Goal: Information Seeking & Learning: Learn about a topic

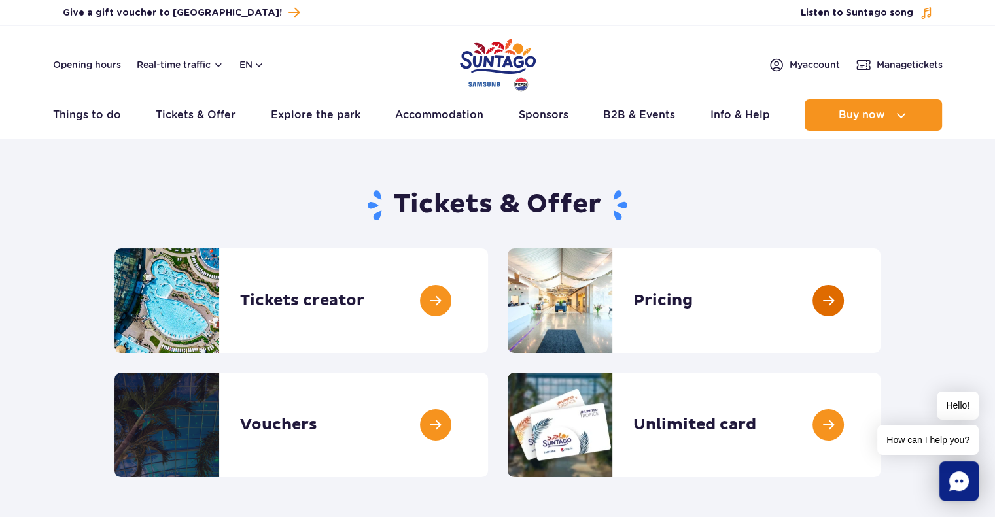
click at [880, 308] on link at bounding box center [880, 301] width 0 height 105
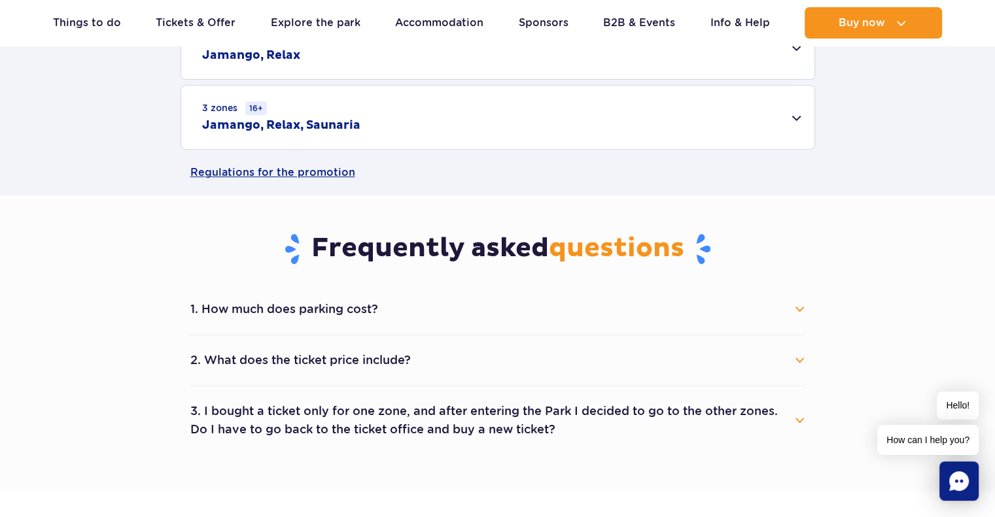
scroll to position [557, 0]
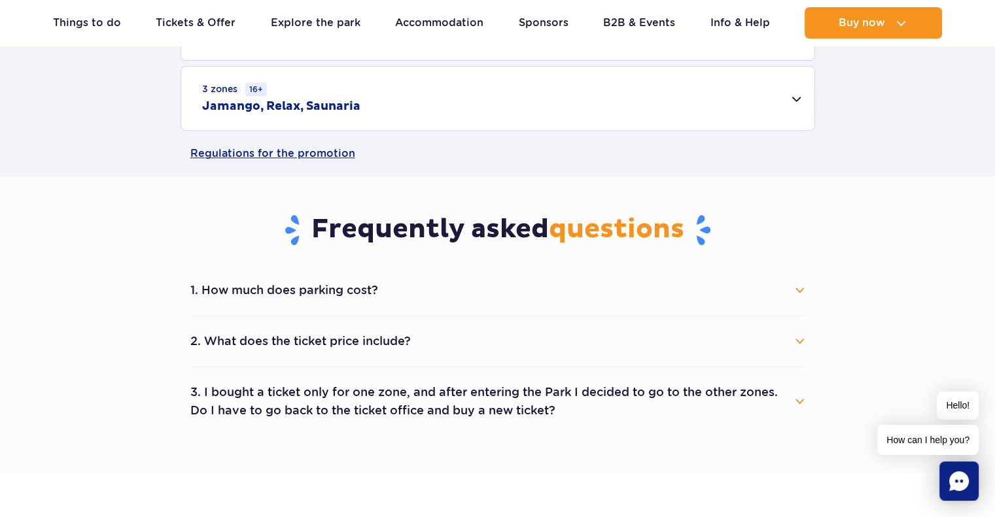
click at [799, 287] on button "1. How much does parking cost?" at bounding box center [497, 290] width 615 height 29
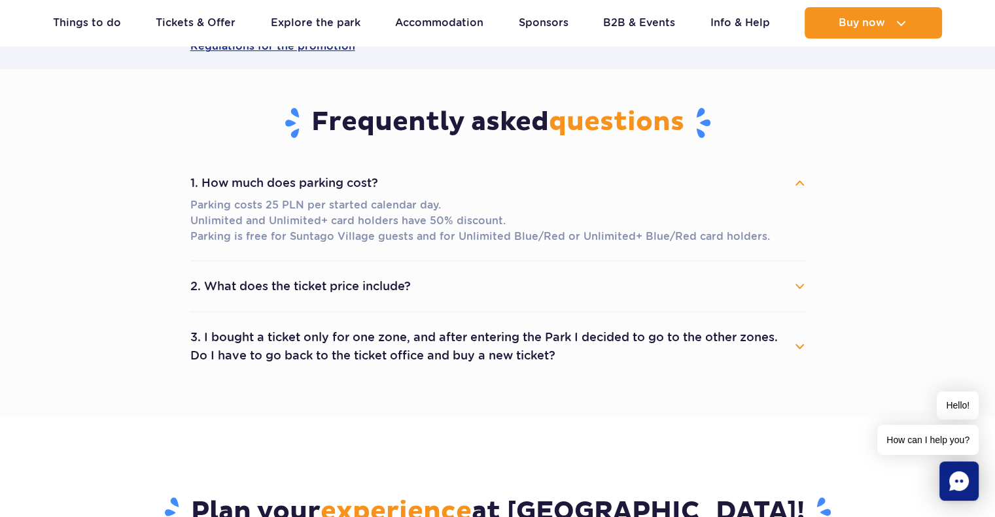
scroll to position [691, 0]
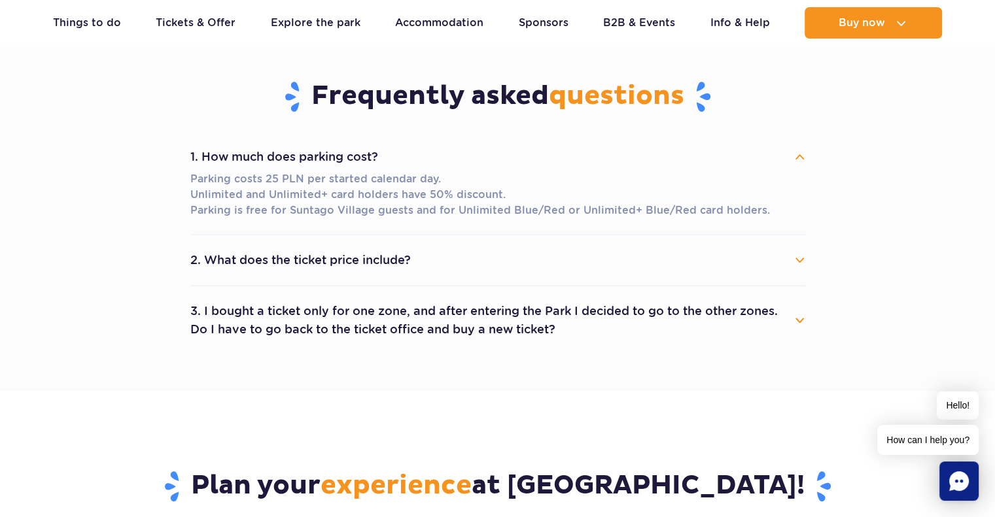
click at [798, 263] on button "2. What does the ticket price include?" at bounding box center [497, 260] width 615 height 29
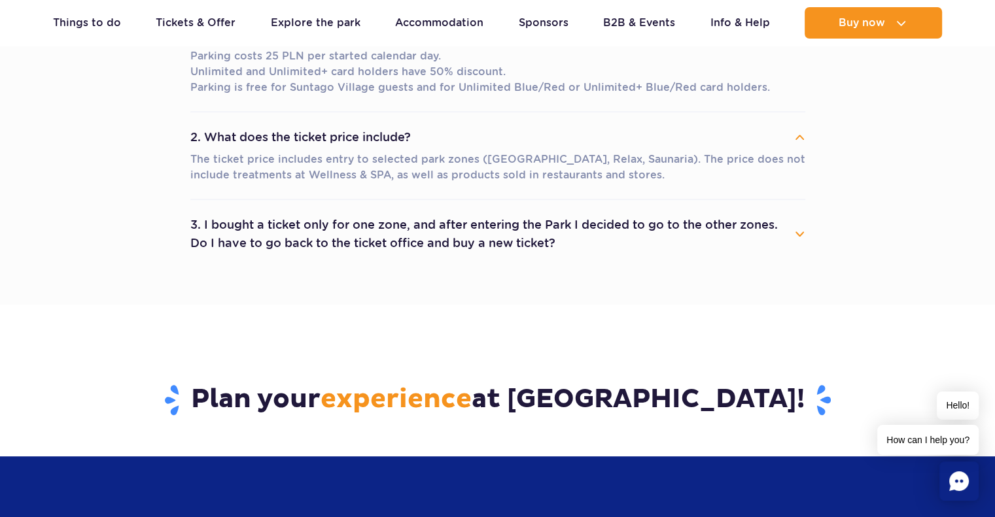
scroll to position [819, 0]
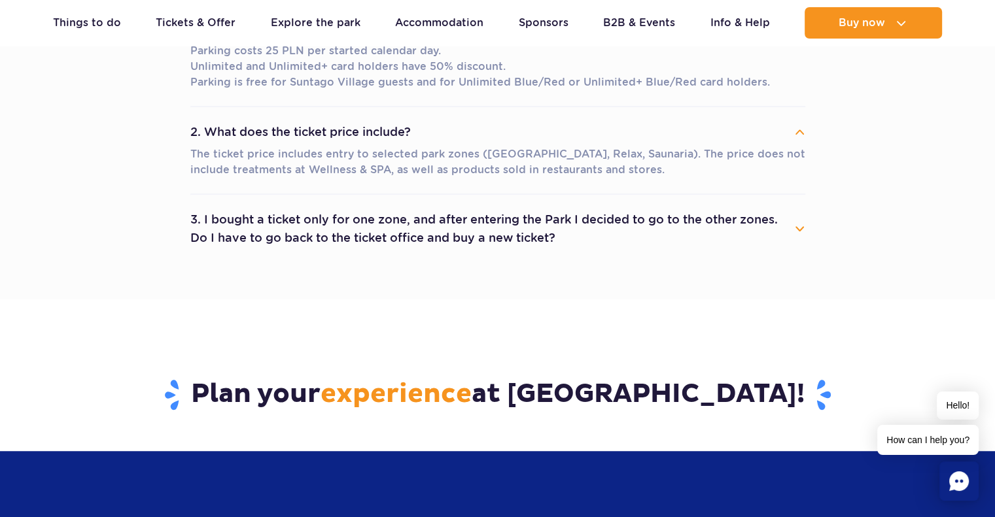
click at [802, 224] on button "3. I bought a ticket only for one zone, and after entering the Park I decided t…" at bounding box center [497, 228] width 615 height 47
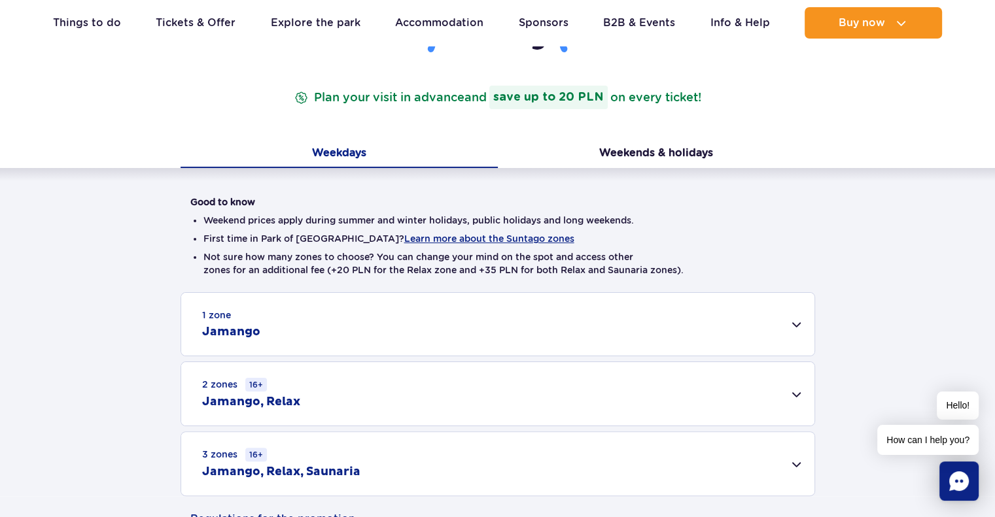
scroll to position [0, 0]
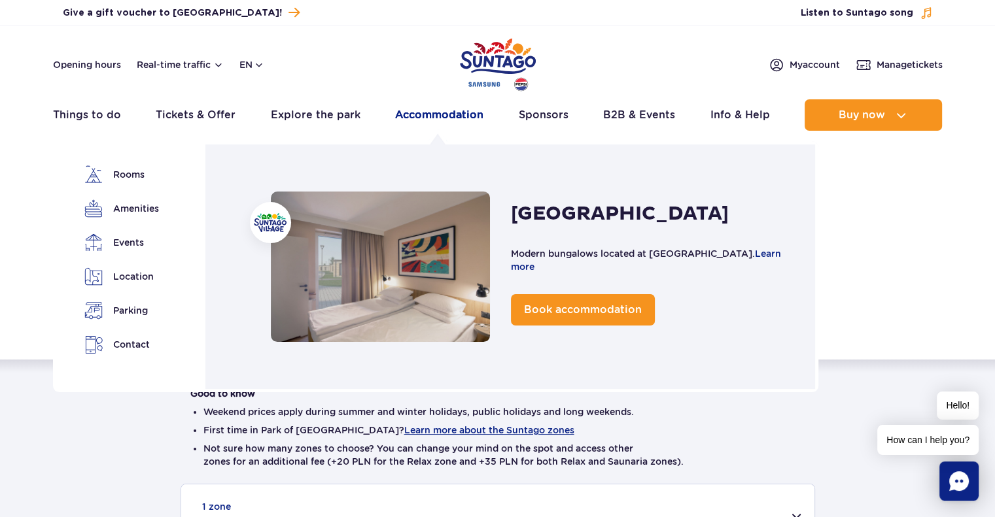
click at [432, 113] on link "Accommodation" at bounding box center [439, 114] width 88 height 31
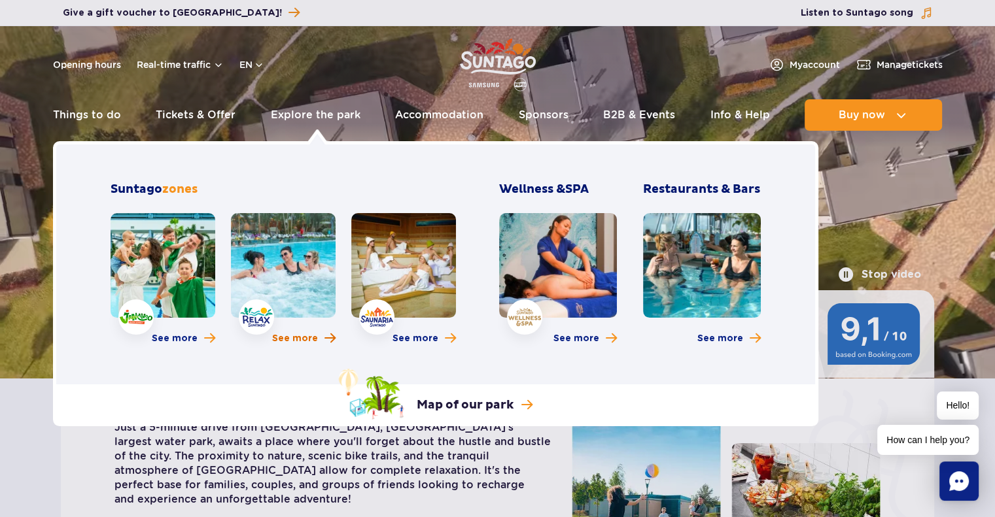
click at [292, 341] on span "See more" at bounding box center [295, 338] width 46 height 13
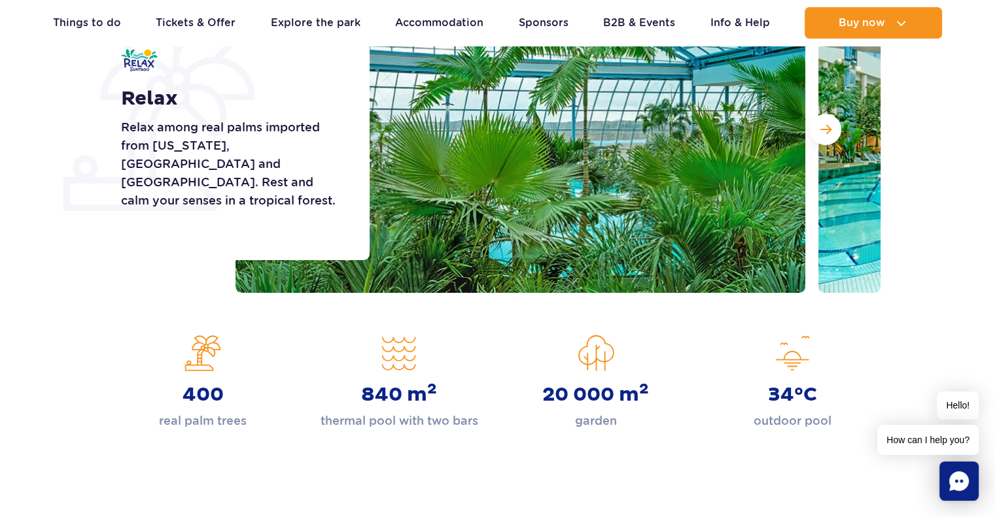
scroll to position [144, 0]
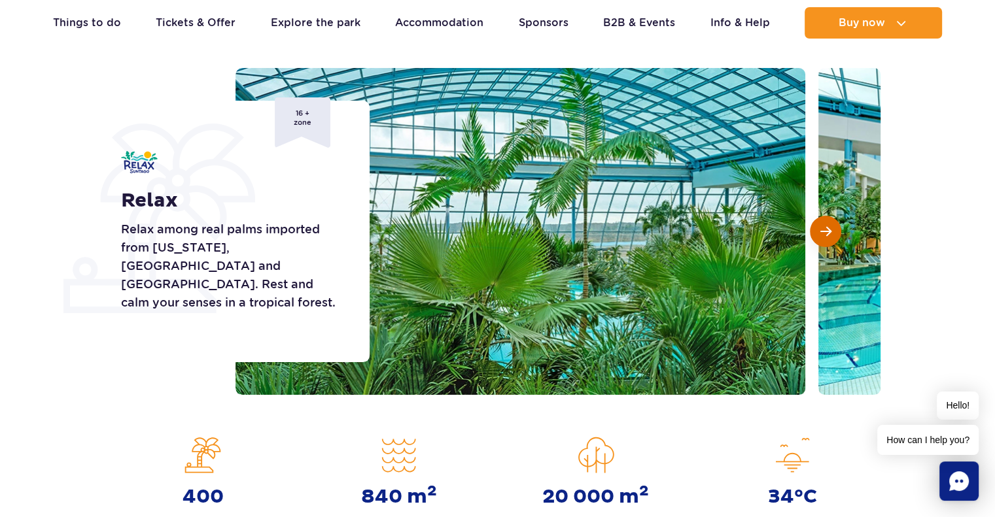
click at [829, 235] on span "Next slide" at bounding box center [825, 232] width 11 height 12
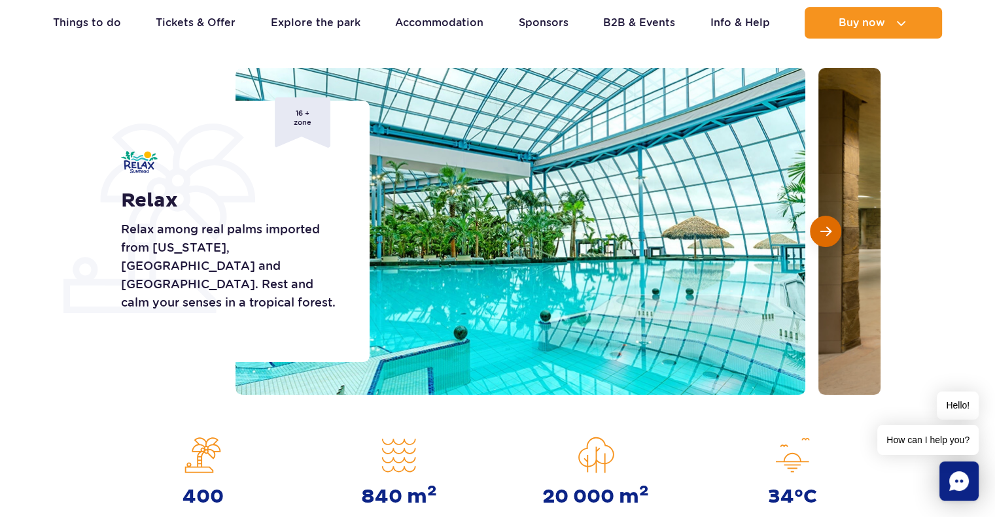
click at [829, 235] on span "Next slide" at bounding box center [825, 232] width 11 height 12
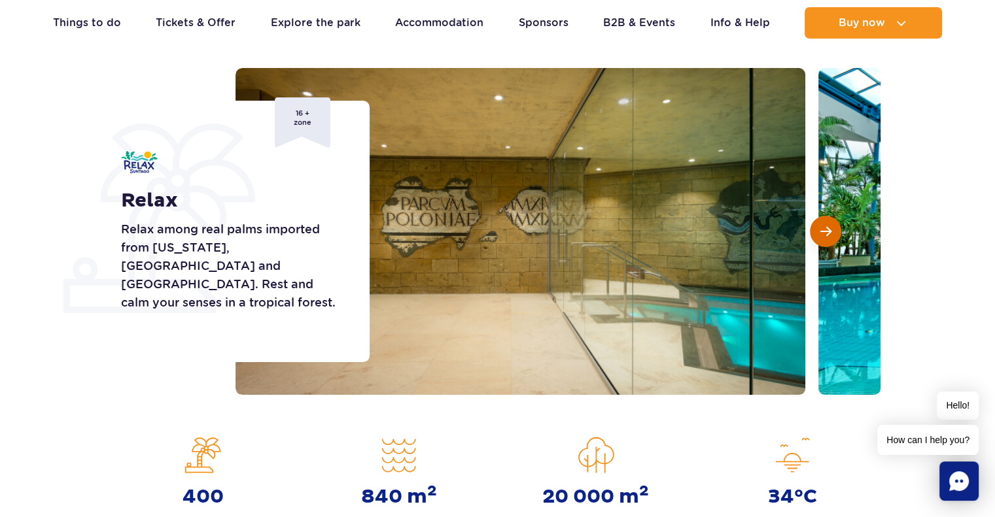
click at [829, 235] on span "Next slide" at bounding box center [825, 232] width 11 height 12
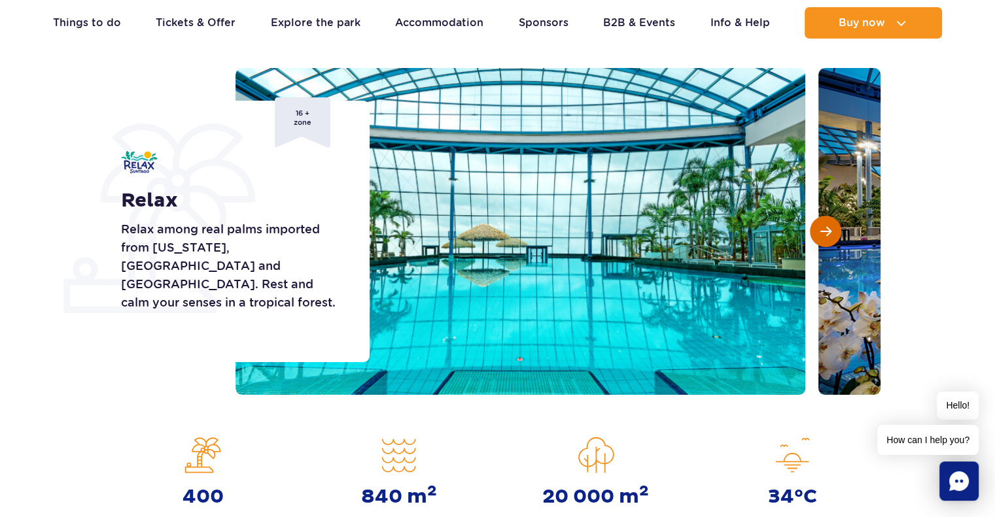
click at [829, 235] on span "Next slide" at bounding box center [825, 232] width 11 height 12
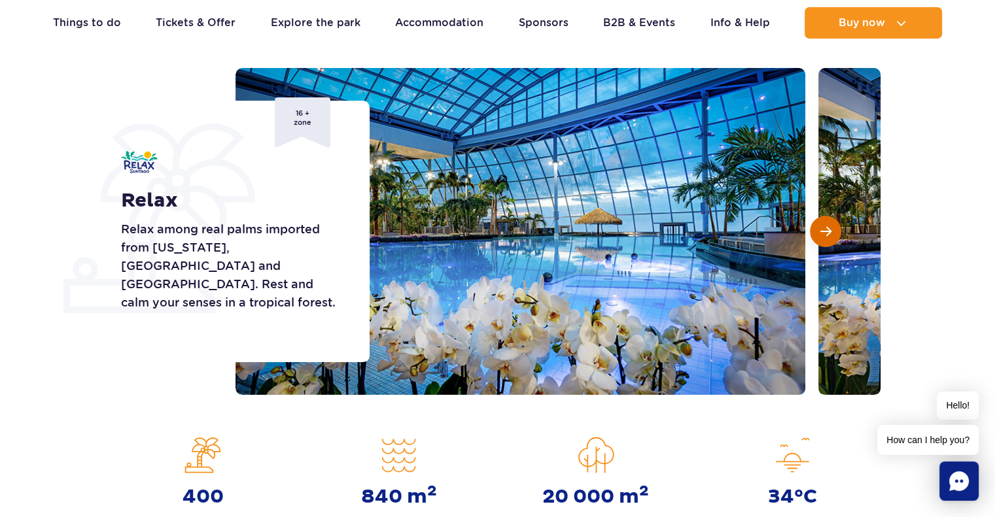
click at [829, 235] on span "Next slide" at bounding box center [825, 232] width 11 height 12
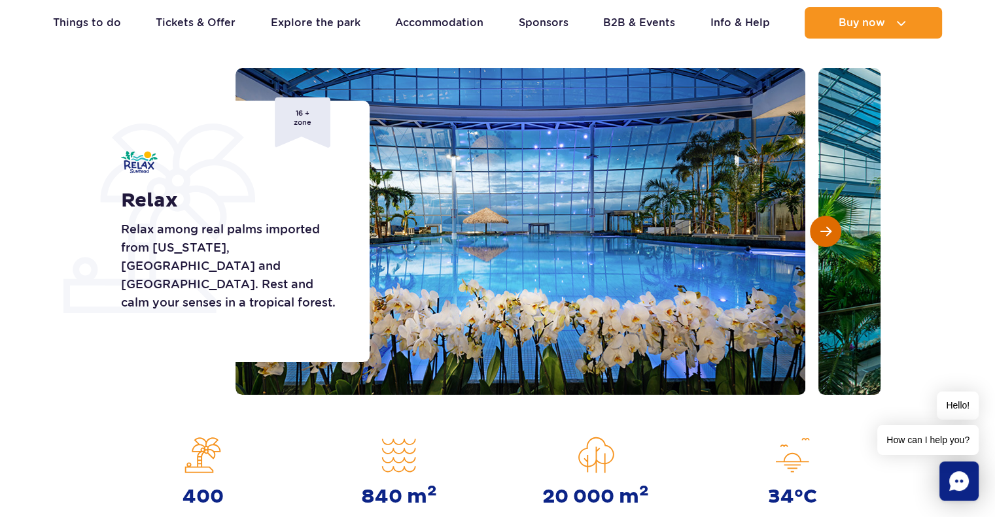
click at [829, 235] on span "Next slide" at bounding box center [825, 232] width 11 height 12
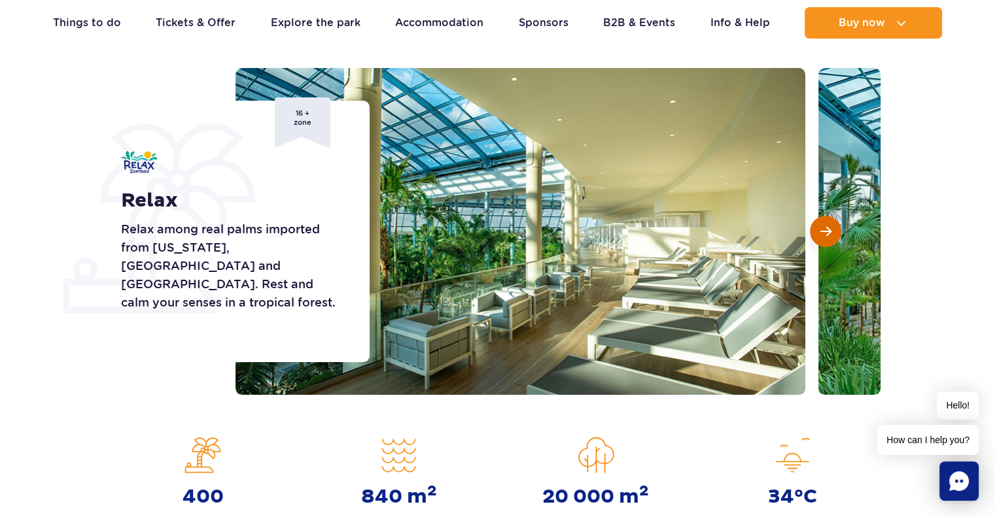
click at [829, 235] on span "Next slide" at bounding box center [825, 232] width 11 height 12
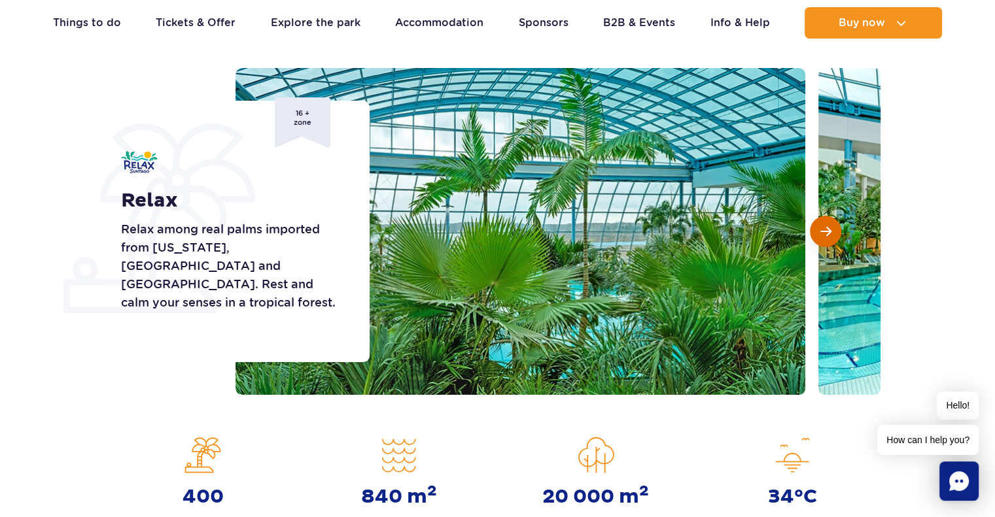
click at [829, 235] on span "Next slide" at bounding box center [825, 232] width 11 height 12
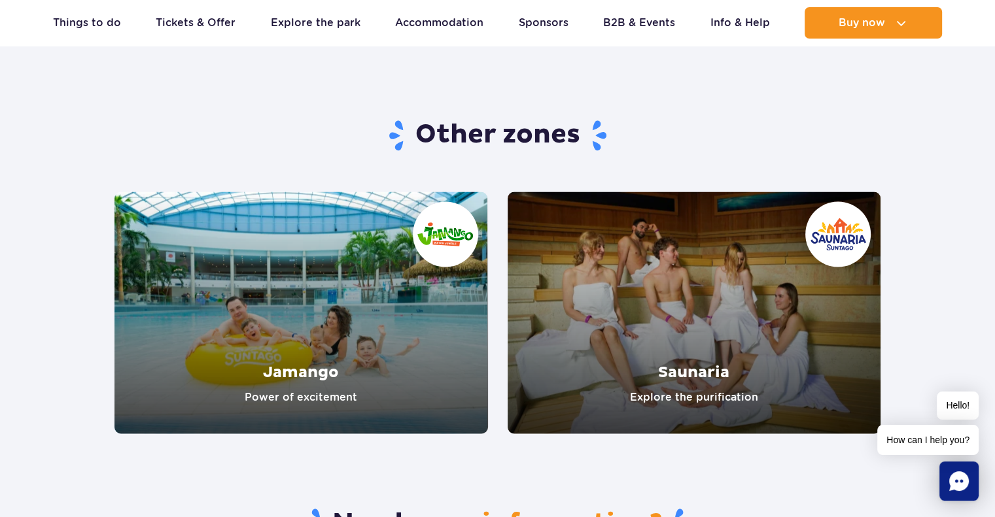
scroll to position [2172, 0]
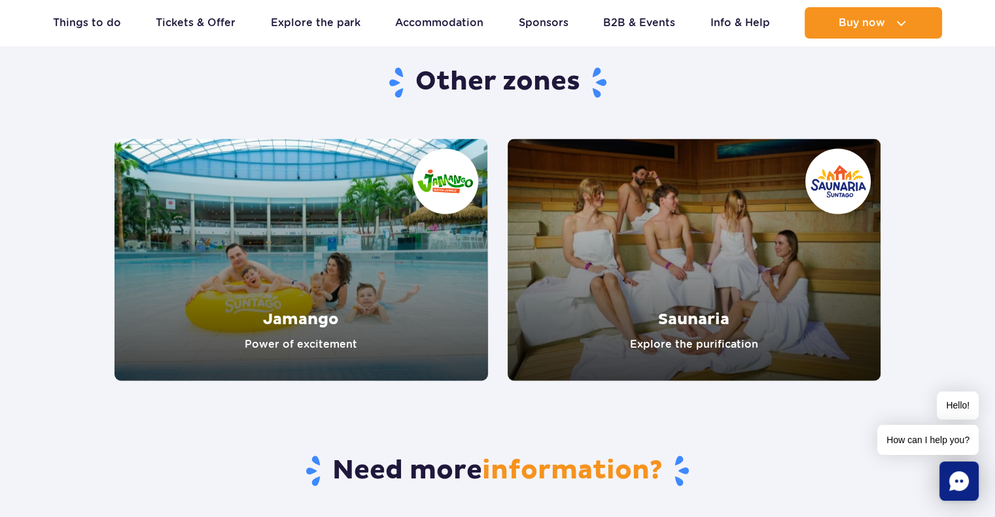
click at [298, 342] on link "Jamango" at bounding box center [300, 260] width 373 height 242
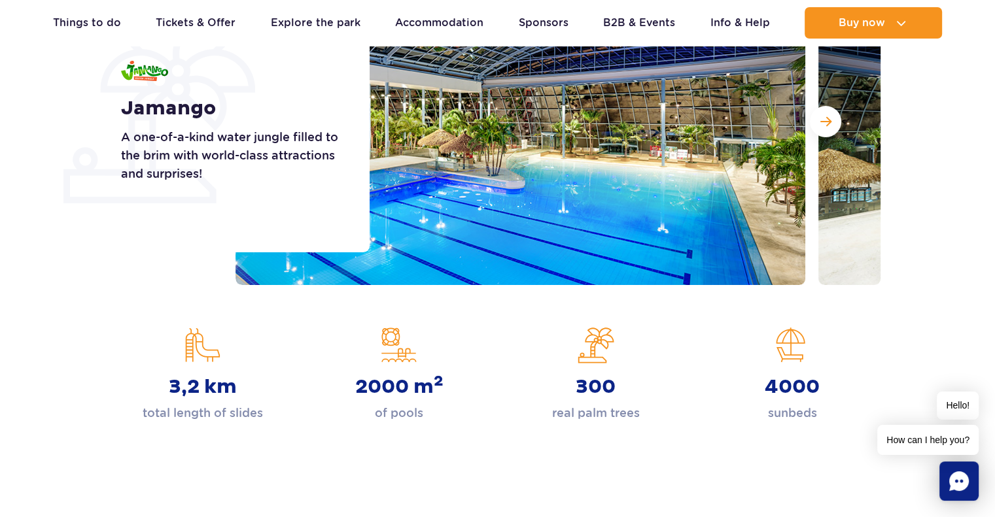
scroll to position [235, 0]
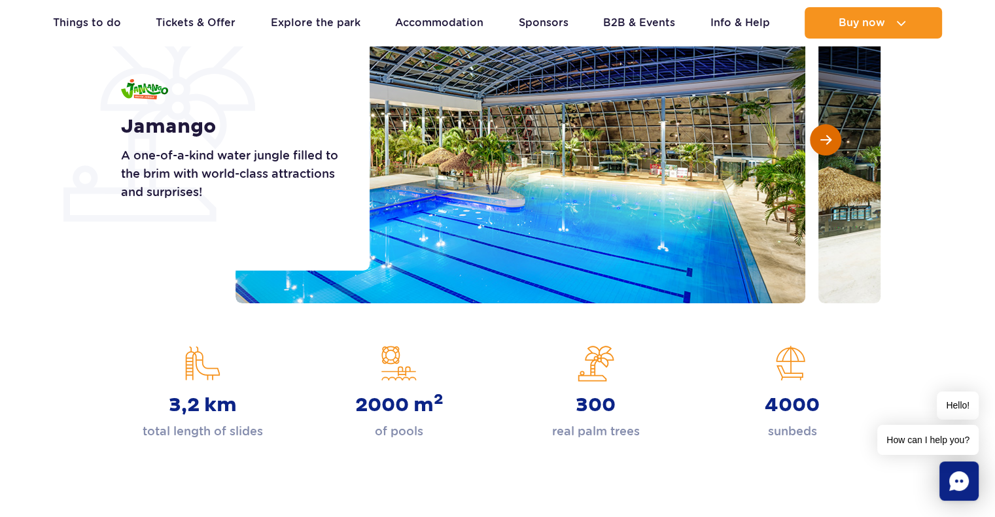
click at [823, 154] on button "Next slide" at bounding box center [825, 139] width 31 height 31
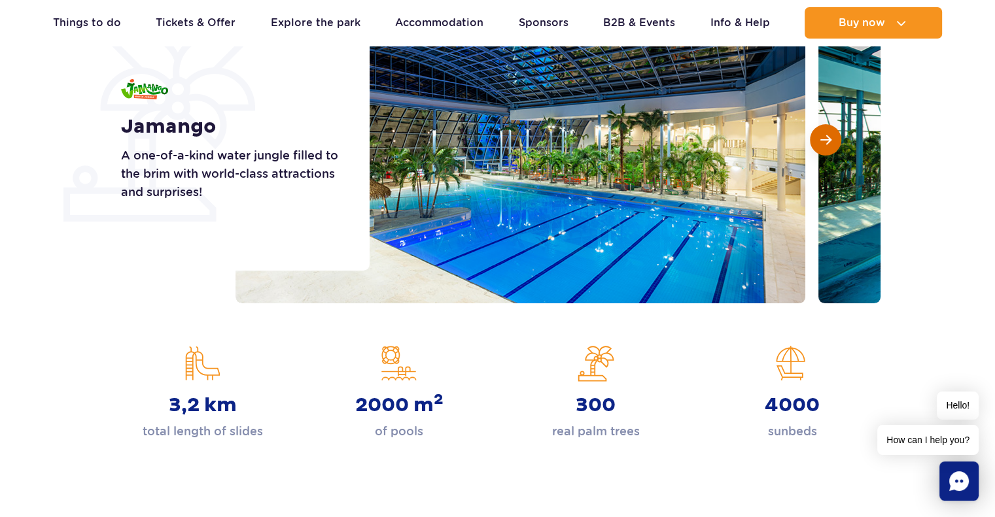
click at [823, 154] on button "Next slide" at bounding box center [825, 139] width 31 height 31
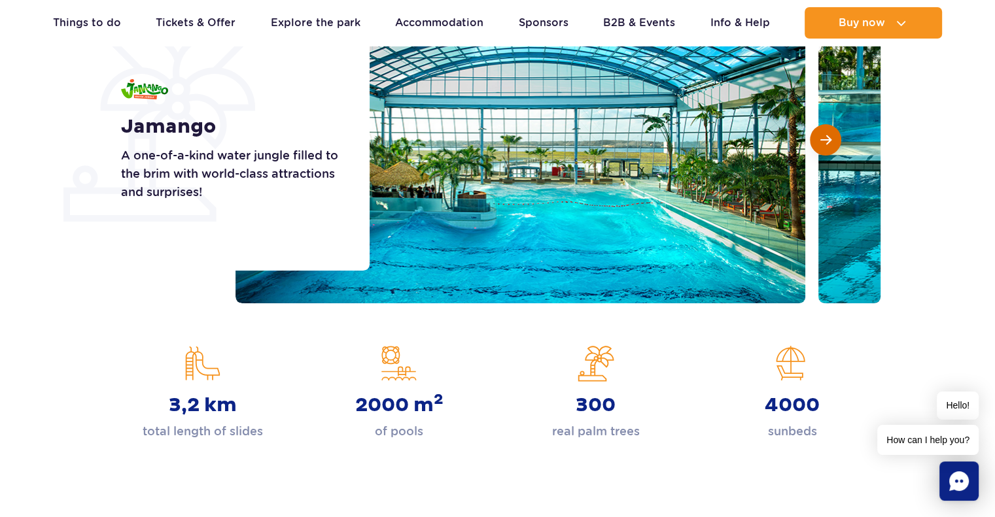
click at [823, 154] on button "Next slide" at bounding box center [825, 139] width 31 height 31
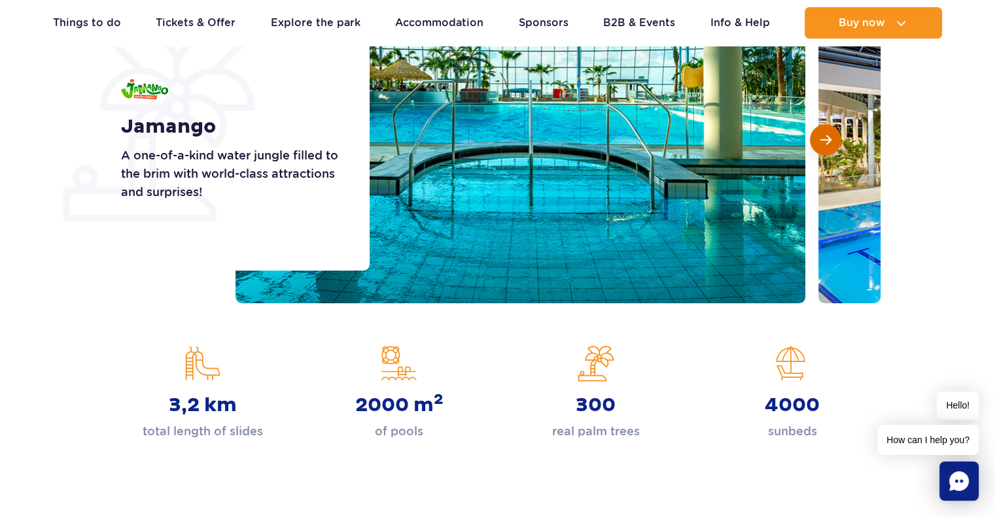
click at [823, 154] on button "Next slide" at bounding box center [825, 139] width 31 height 31
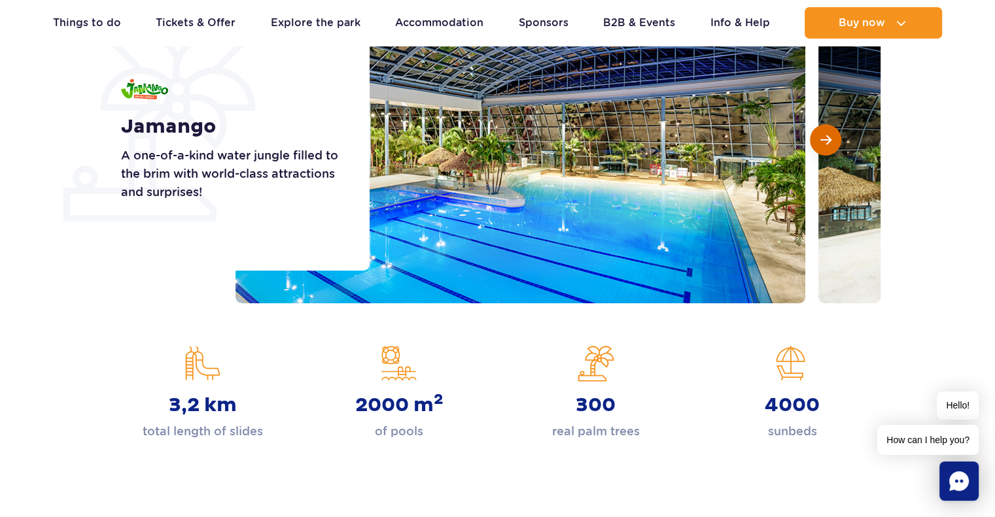
click at [823, 154] on button "Next slide" at bounding box center [825, 139] width 31 height 31
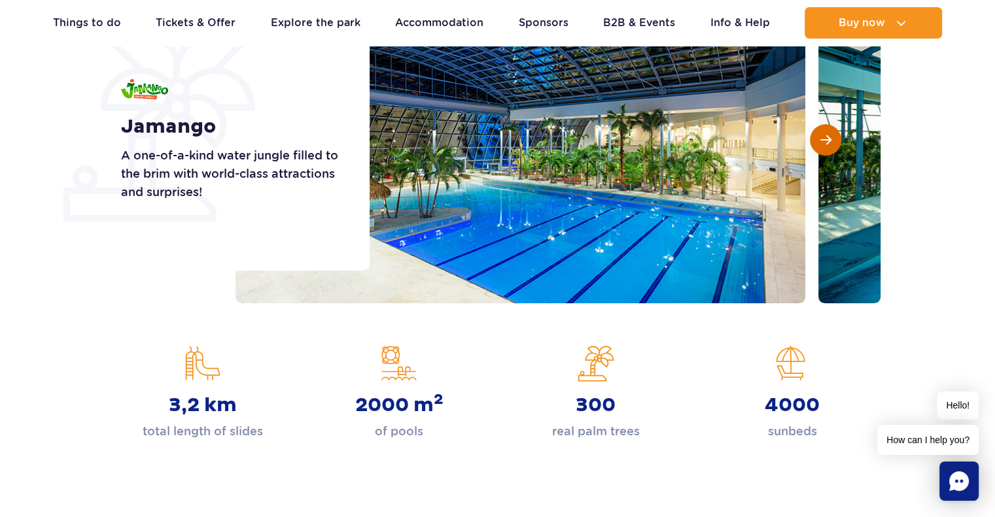
click at [823, 154] on button "Next slide" at bounding box center [825, 139] width 31 height 31
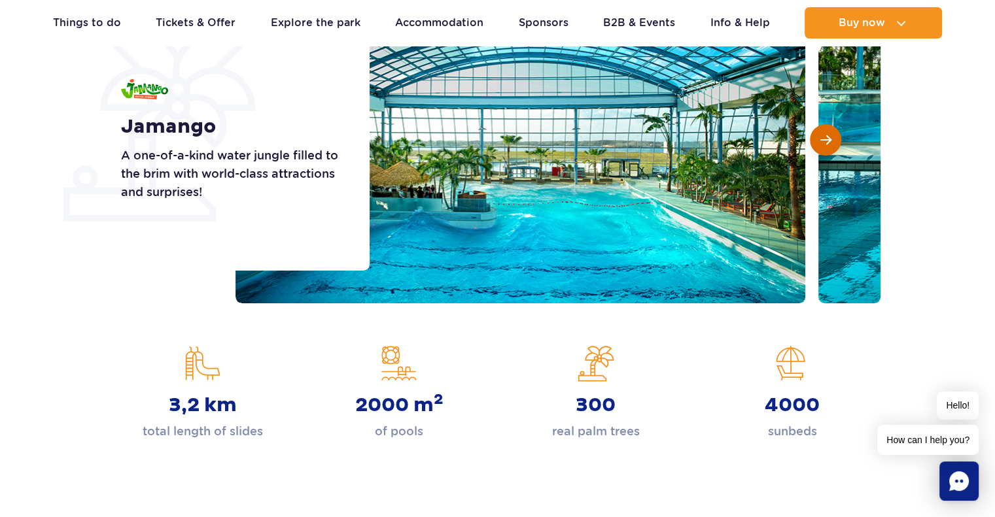
click at [823, 154] on button "Next slide" at bounding box center [825, 139] width 31 height 31
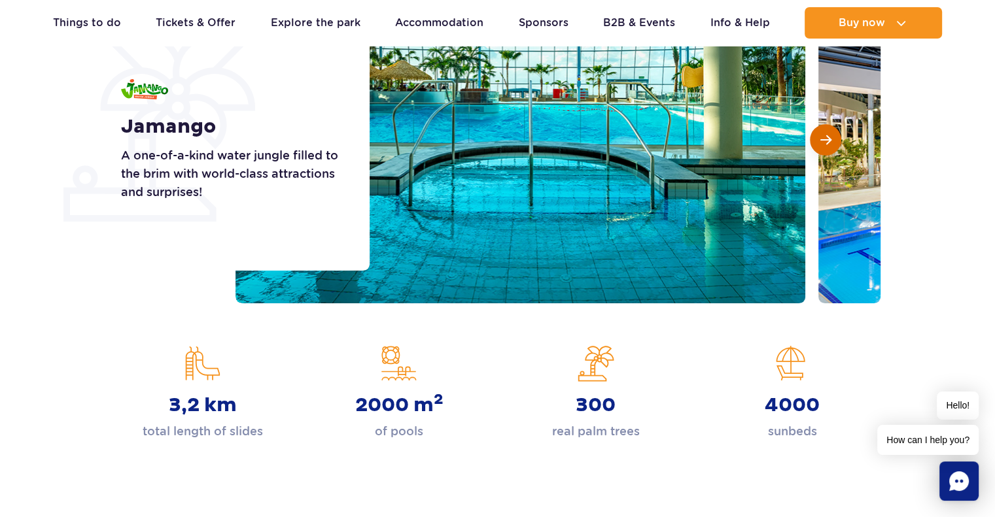
click at [823, 154] on button "Next slide" at bounding box center [825, 139] width 31 height 31
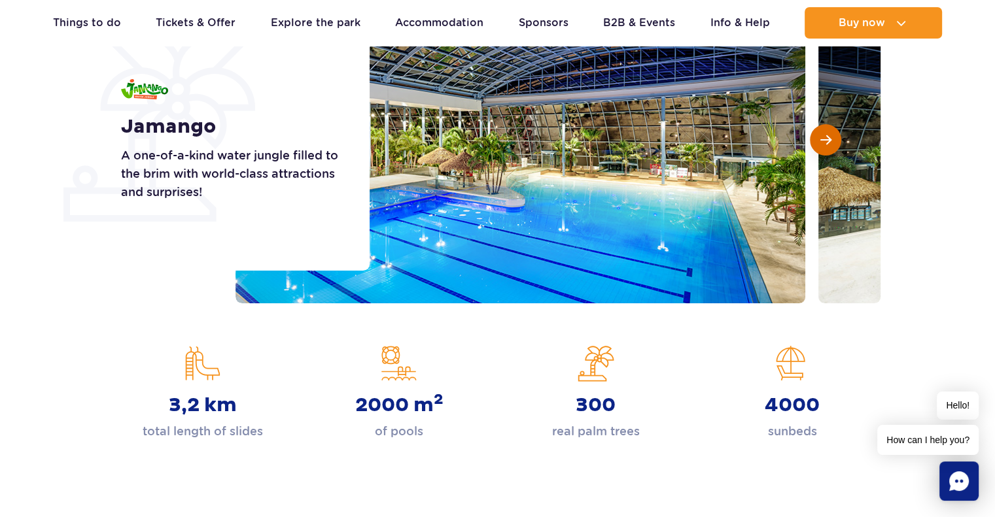
click at [823, 154] on button "Next slide" at bounding box center [825, 139] width 31 height 31
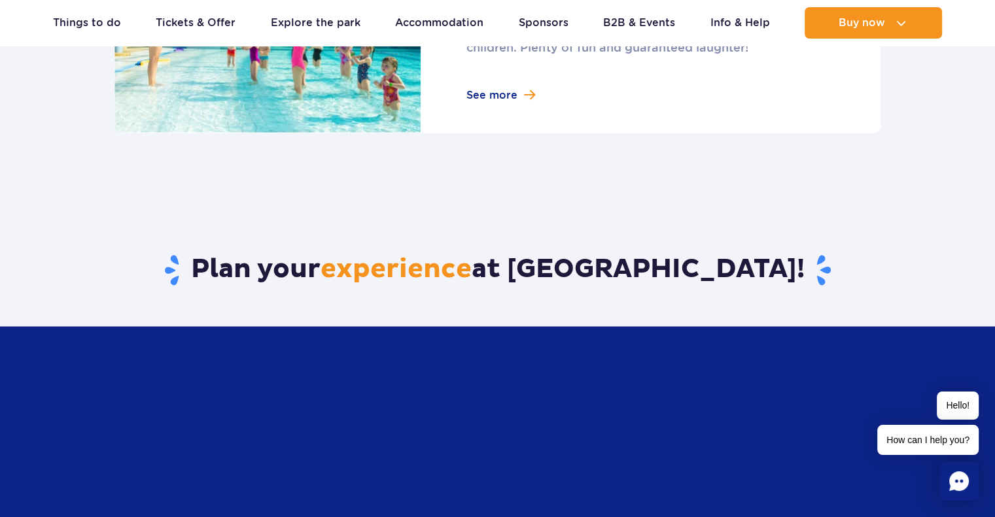
scroll to position [0, 0]
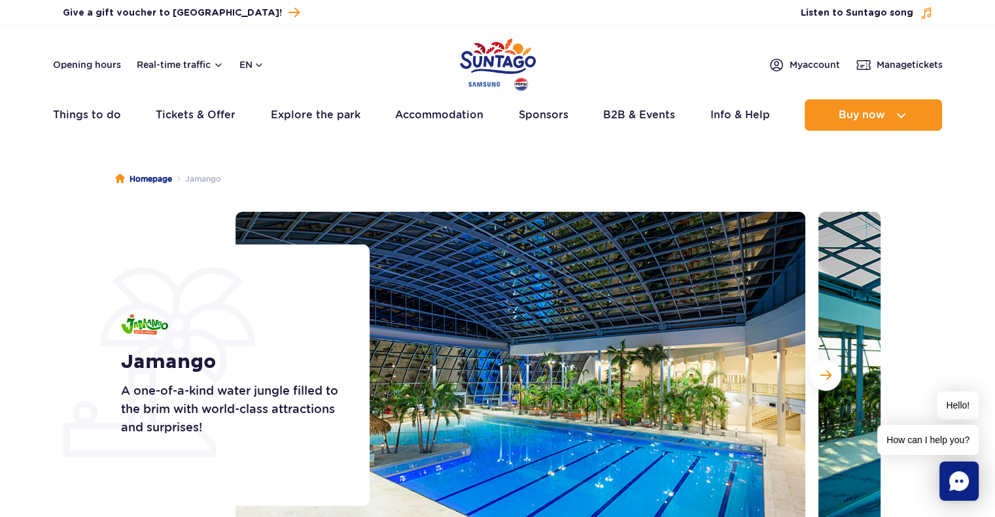
click at [500, 54] on img "Park of Poland" at bounding box center [498, 65] width 76 height 60
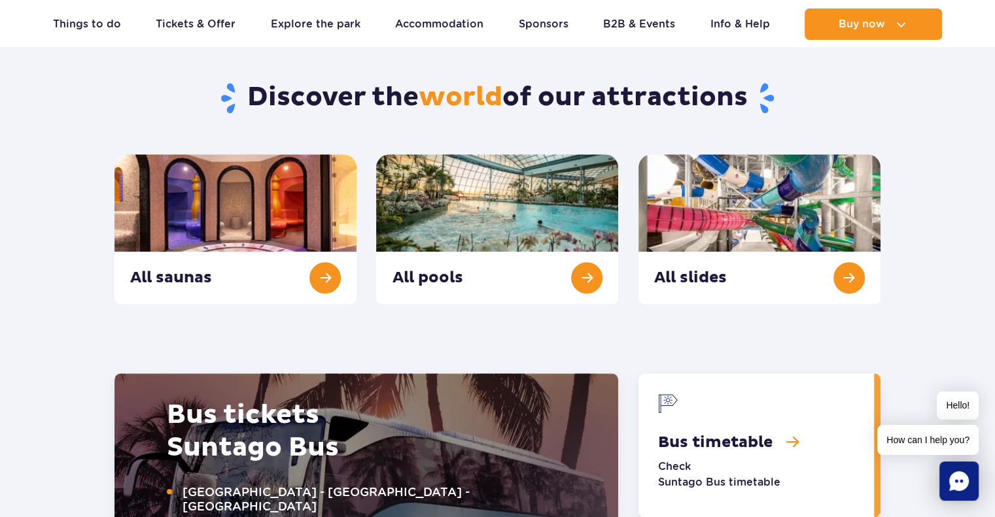
scroll to position [1362, 0]
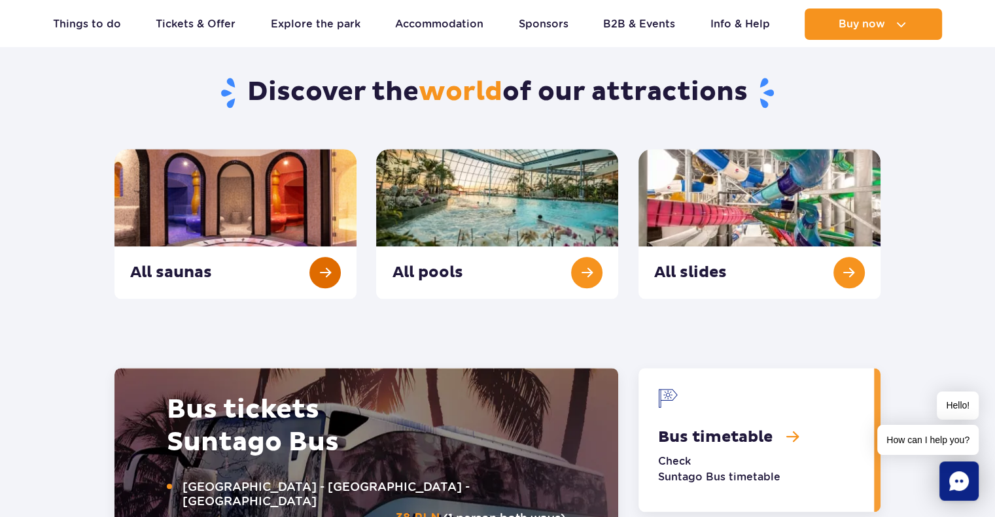
click at [196, 275] on link "All saunas" at bounding box center [235, 224] width 242 height 150
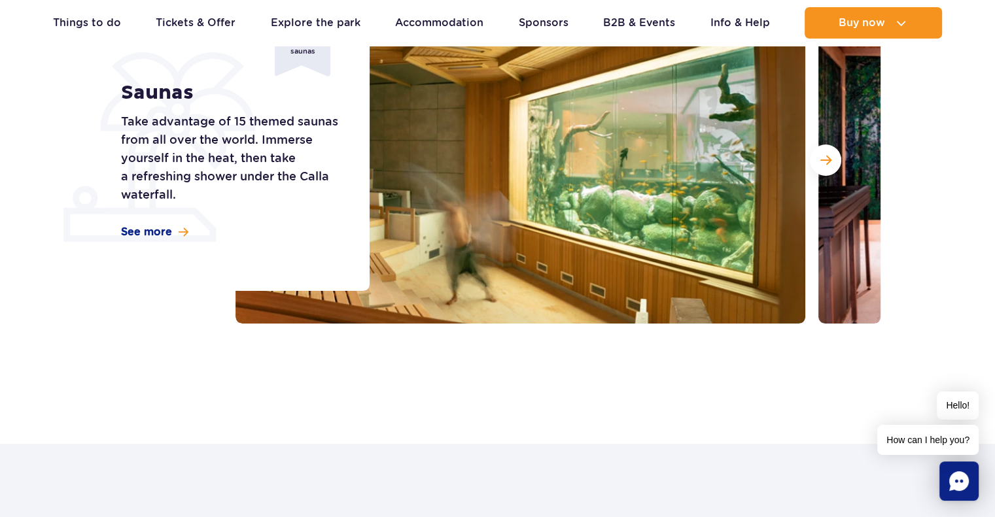
scroll to position [204, 0]
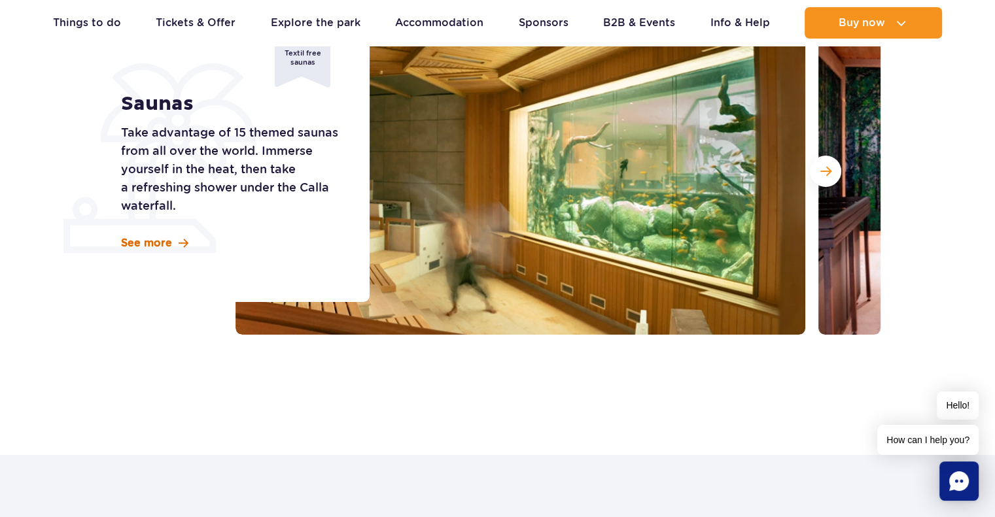
click at [148, 241] on span "See more" at bounding box center [146, 243] width 51 height 14
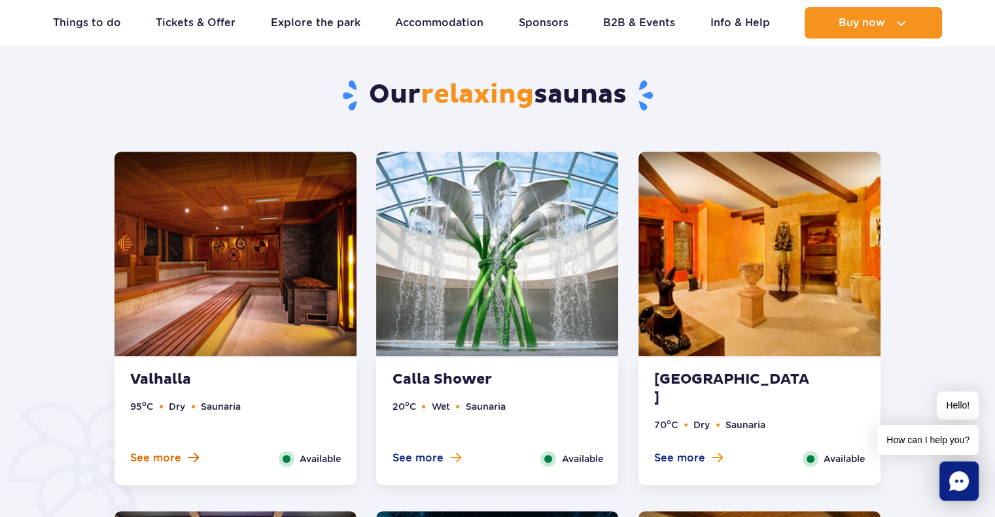
click at [170, 462] on span "See more" at bounding box center [155, 458] width 51 height 14
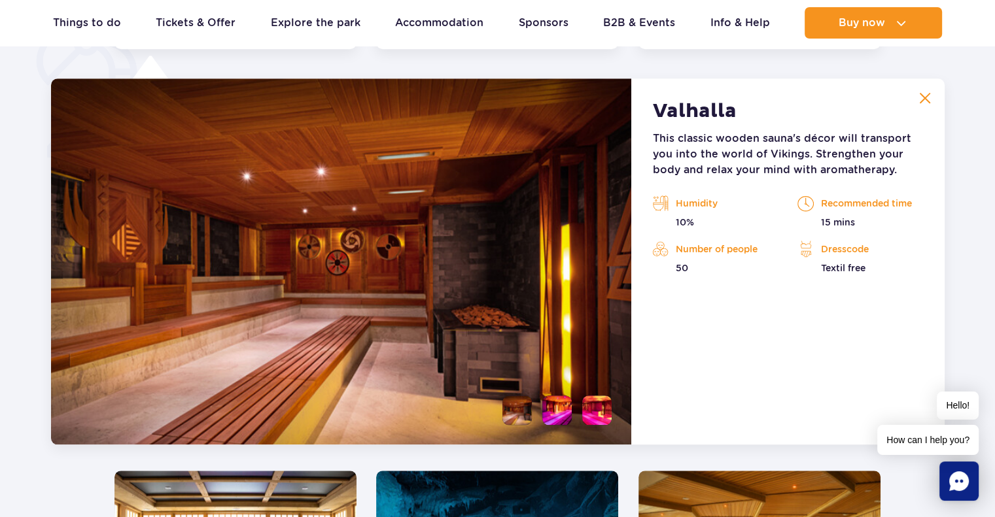
scroll to position [1476, 0]
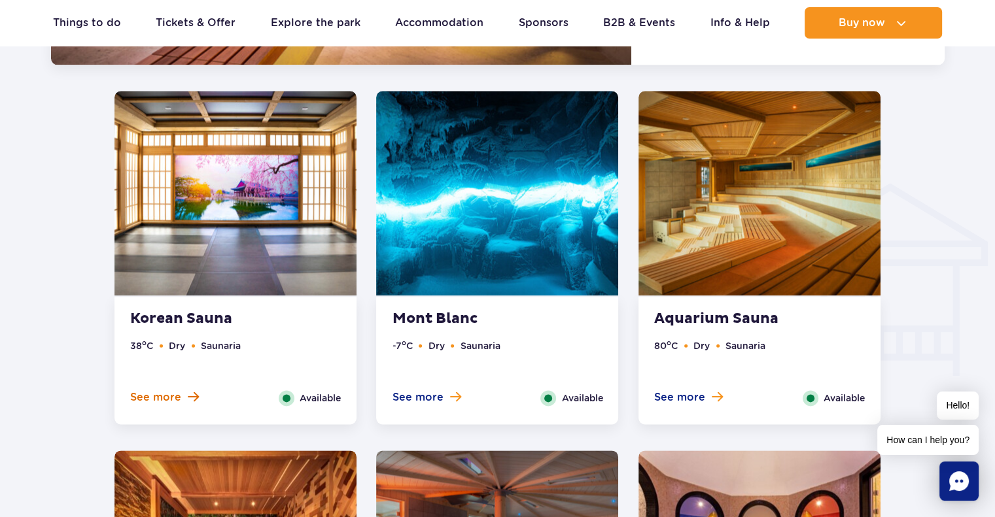
click at [156, 398] on span "See more" at bounding box center [155, 397] width 51 height 14
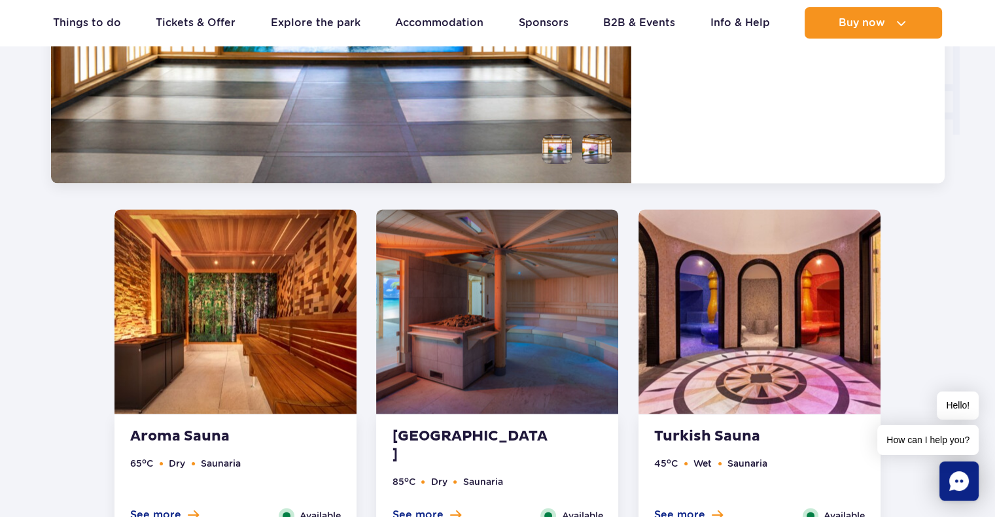
scroll to position [1903, 0]
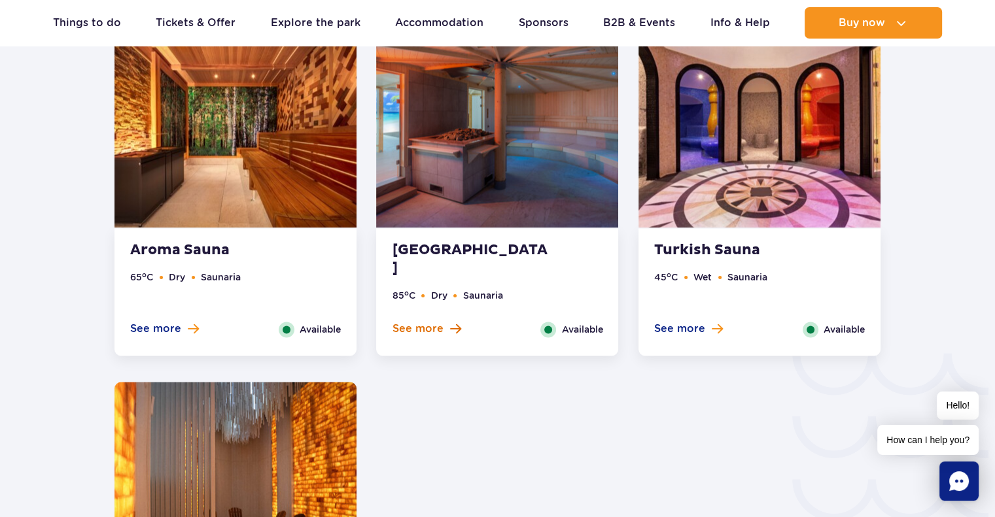
click at [419, 332] on span "See more" at bounding box center [417, 329] width 51 height 14
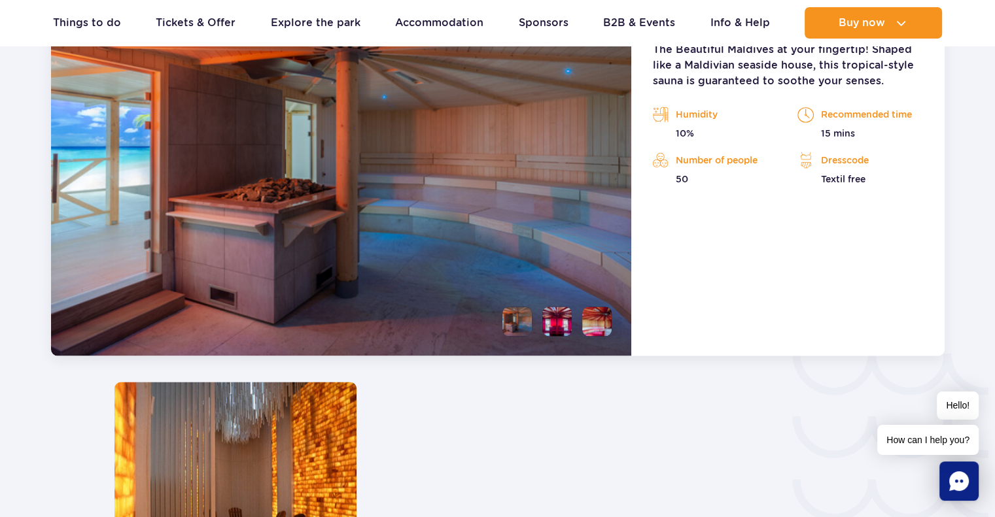
scroll to position [1814, 0]
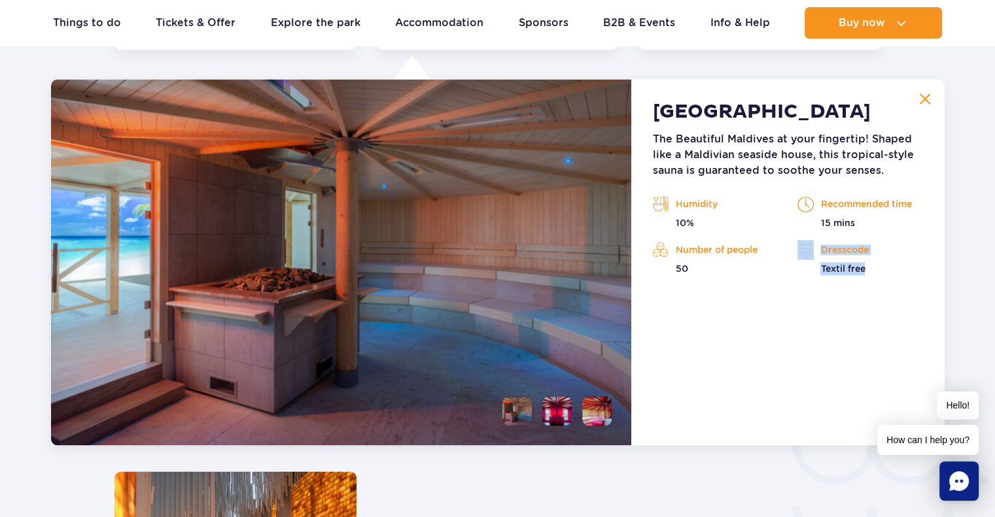
drag, startPoint x: 876, startPoint y: 271, endPoint x: 815, endPoint y: 249, distance: 65.0
click at [815, 249] on div "Dresscode Textil free" at bounding box center [860, 257] width 126 height 35
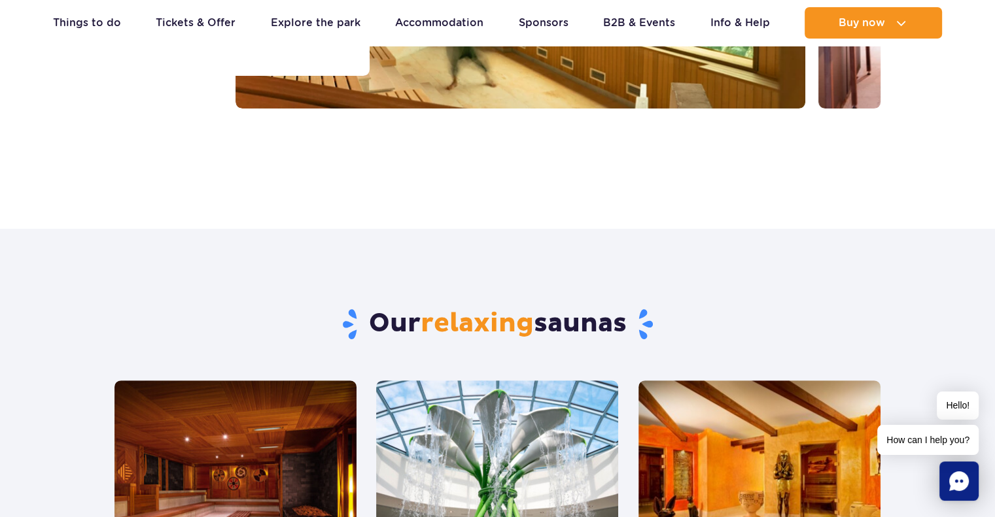
scroll to position [0, 0]
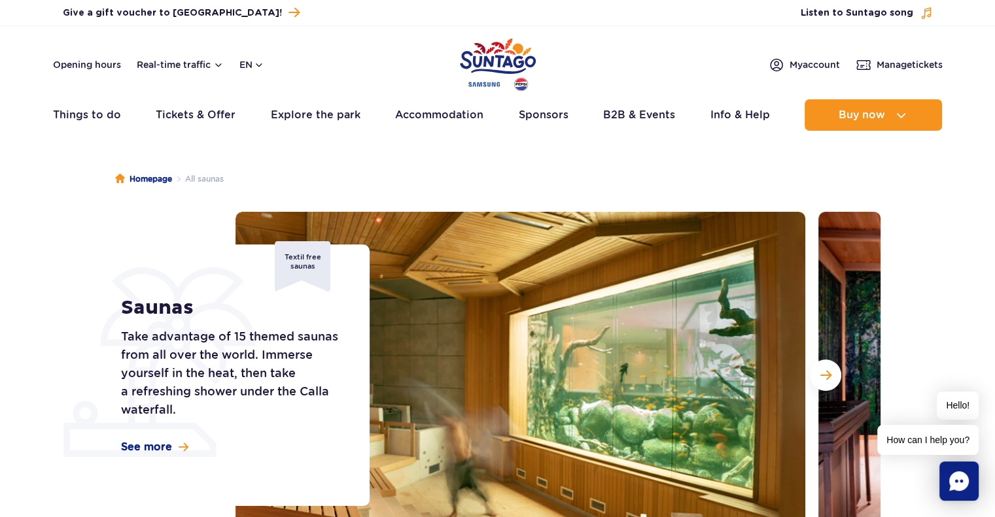
click at [507, 59] on img "Park of Poland" at bounding box center [498, 65] width 76 height 60
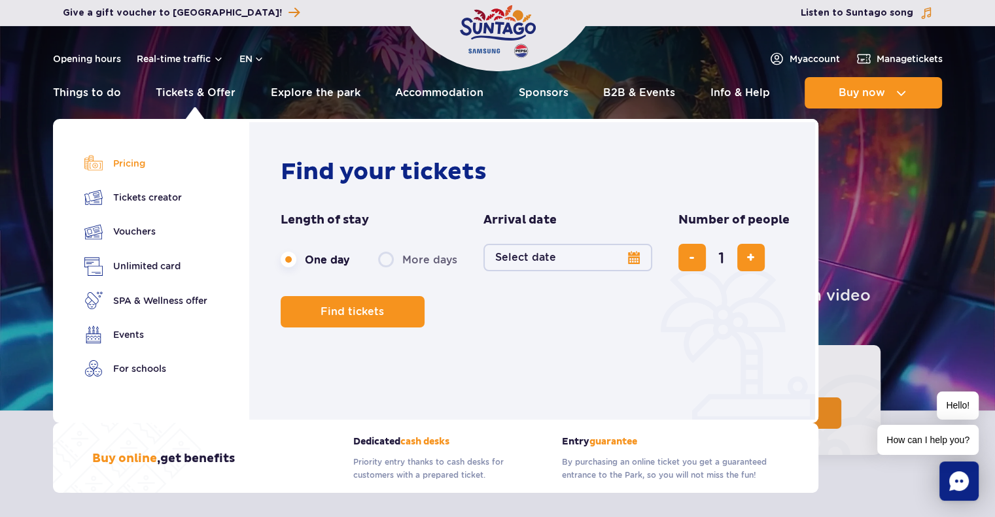
click at [128, 164] on link "Pricing" at bounding box center [145, 163] width 123 height 18
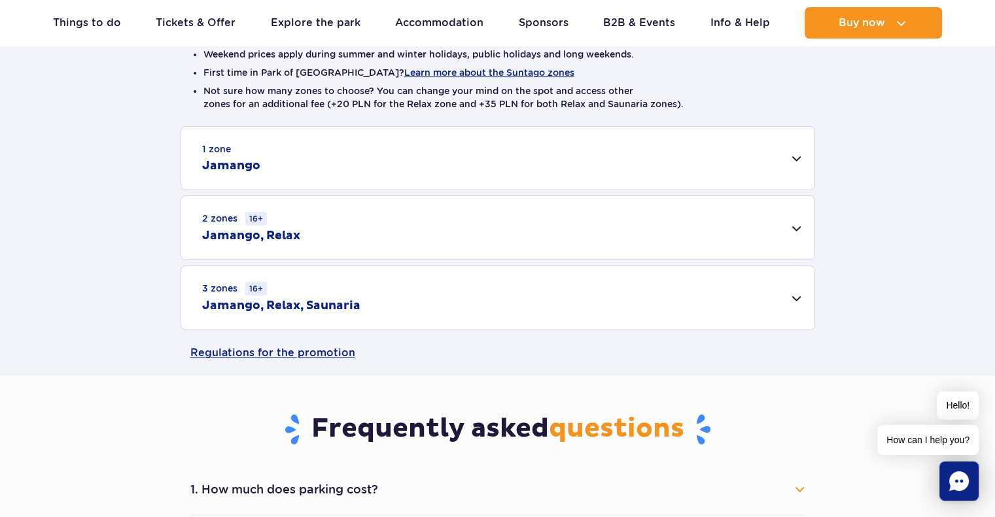
scroll to position [343, 0]
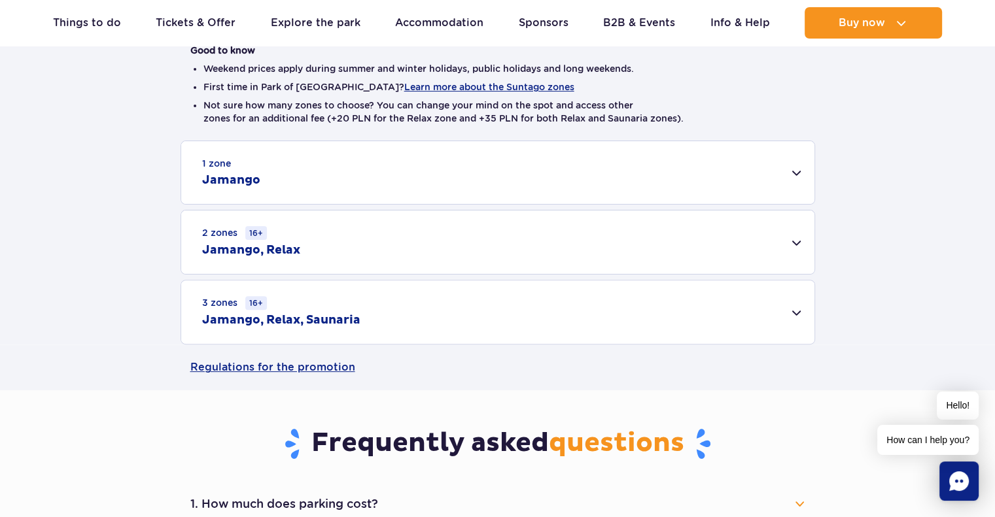
click at [793, 243] on div "2 zones 16+ Jamango, Relax" at bounding box center [497, 242] width 633 height 63
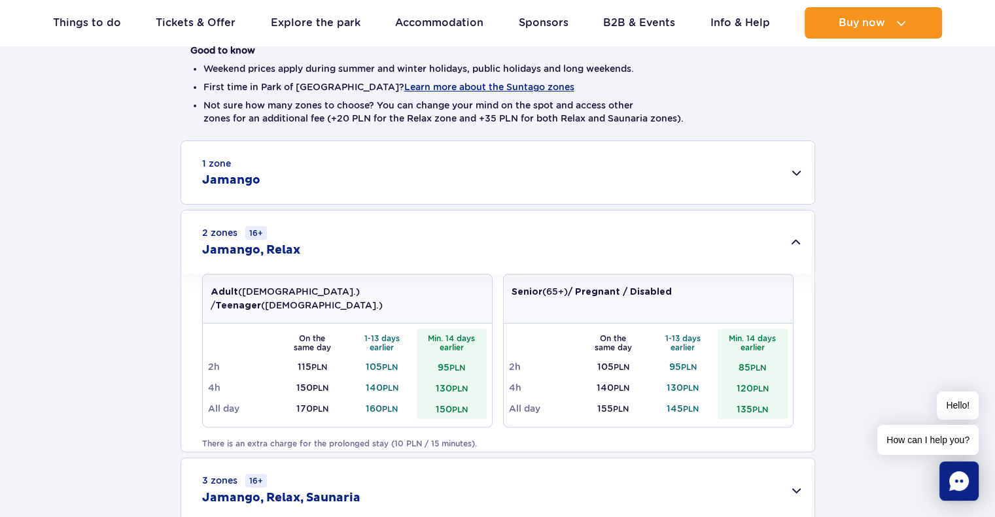
click at [792, 175] on div "1 zone Jamango" at bounding box center [497, 172] width 633 height 63
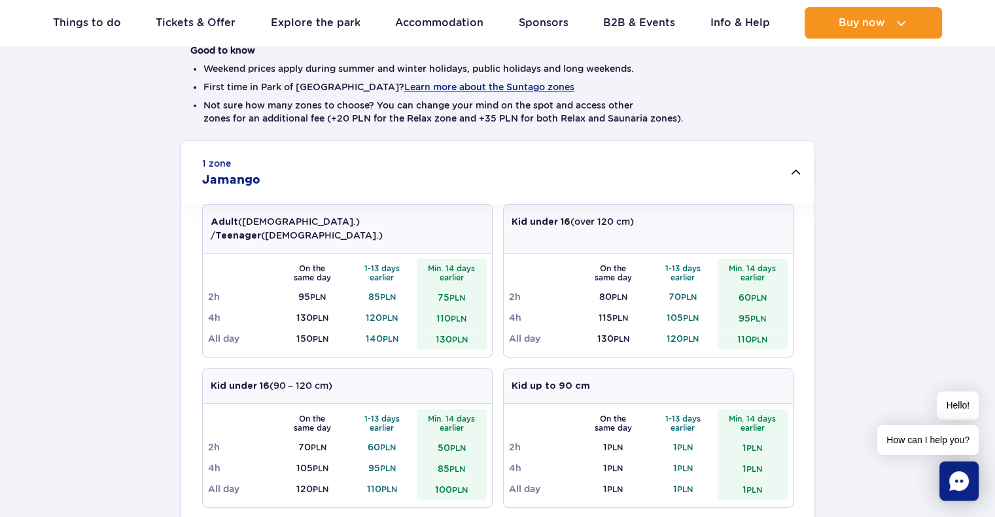
scroll to position [0, 0]
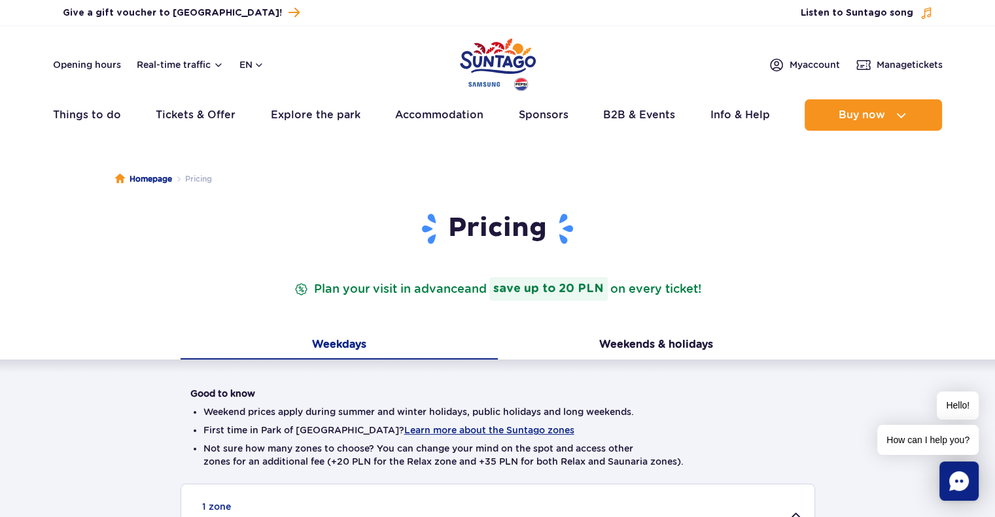
click at [489, 65] on img "Park of Poland" at bounding box center [498, 65] width 76 height 60
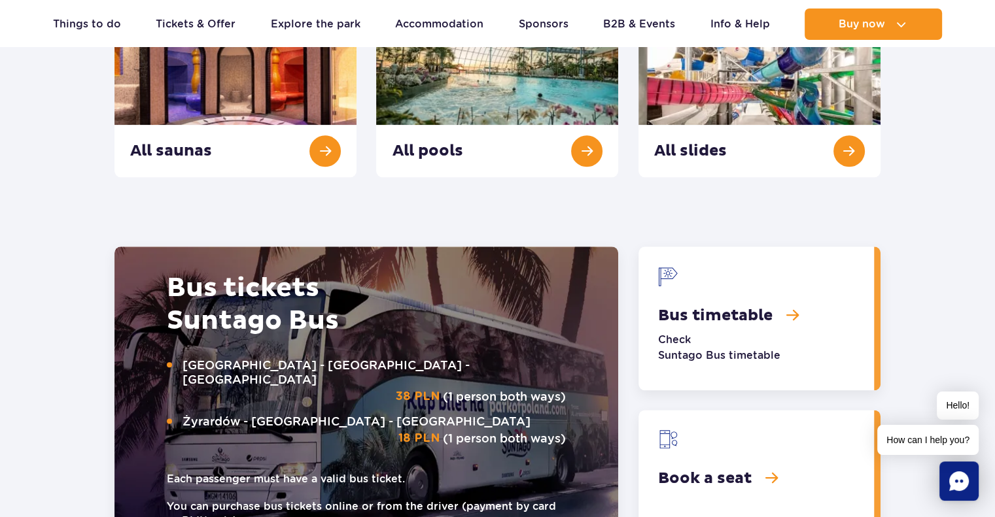
scroll to position [1332, 0]
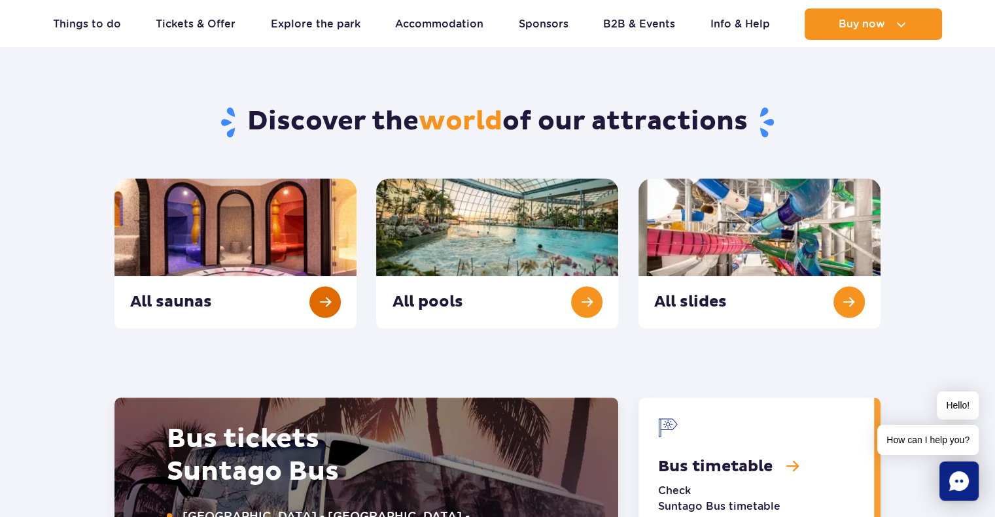
click at [326, 297] on link "All saunas" at bounding box center [235, 254] width 242 height 150
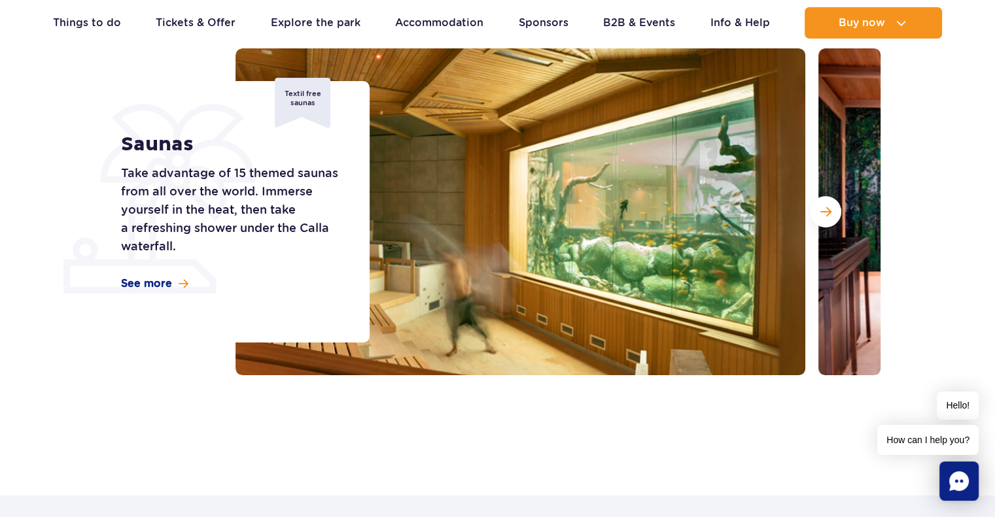
scroll to position [146, 0]
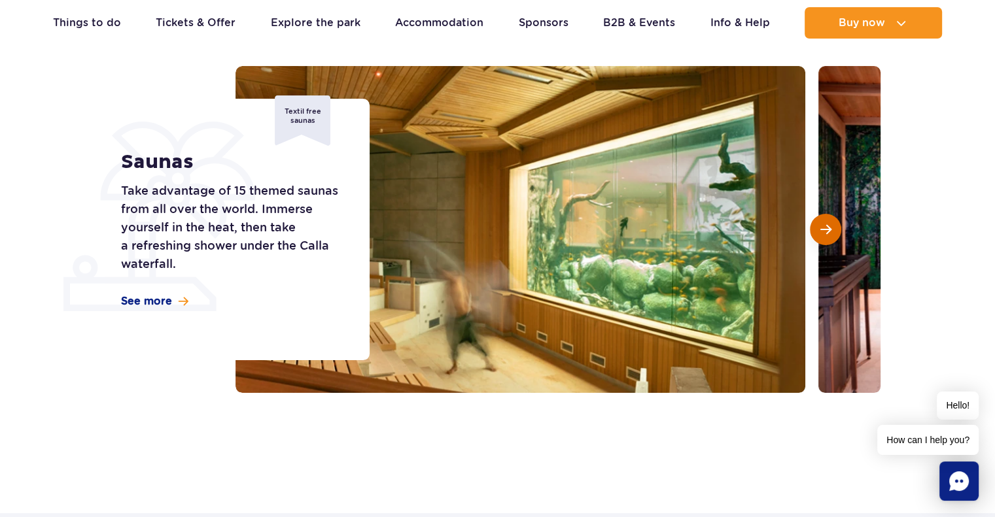
click at [821, 232] on span "Next slide" at bounding box center [825, 230] width 11 height 12
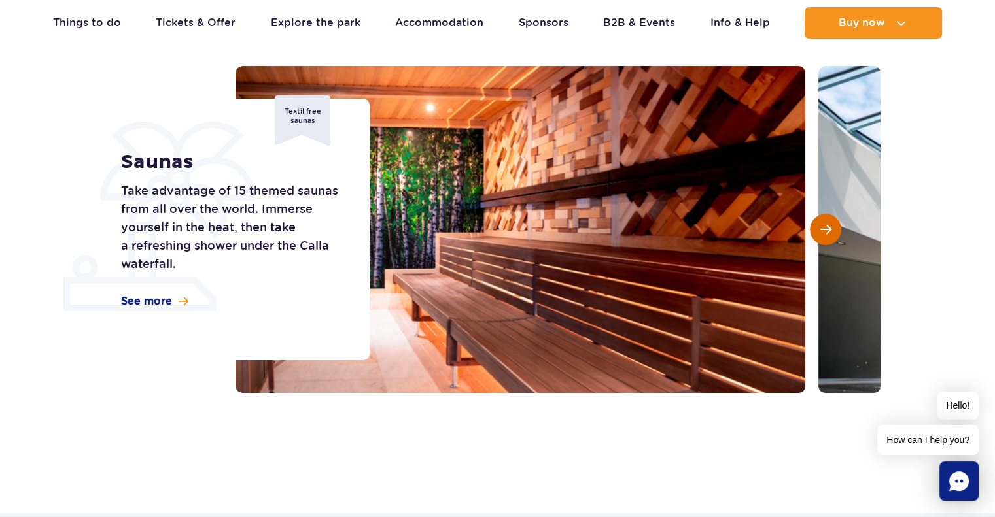
click at [821, 232] on span "Next slide" at bounding box center [825, 230] width 11 height 12
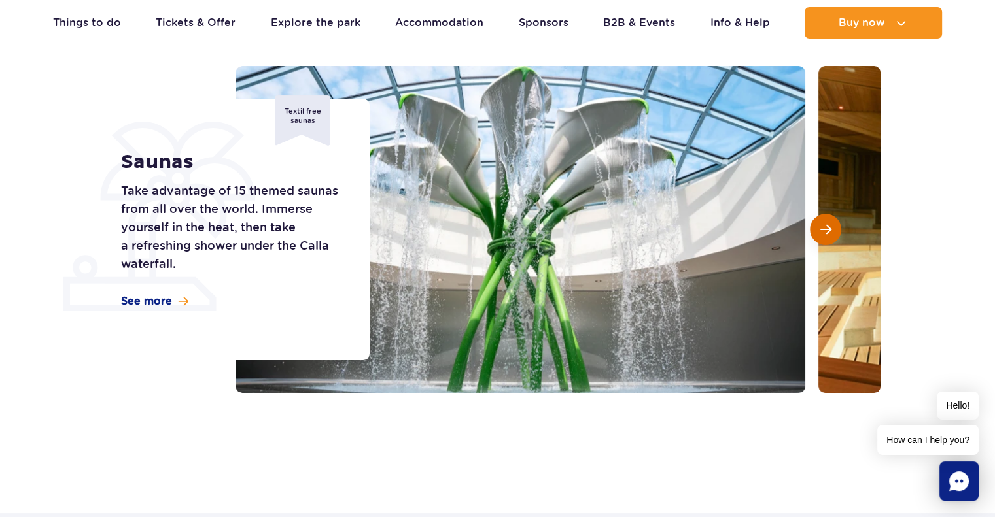
click at [821, 232] on span "Next slide" at bounding box center [825, 230] width 11 height 12
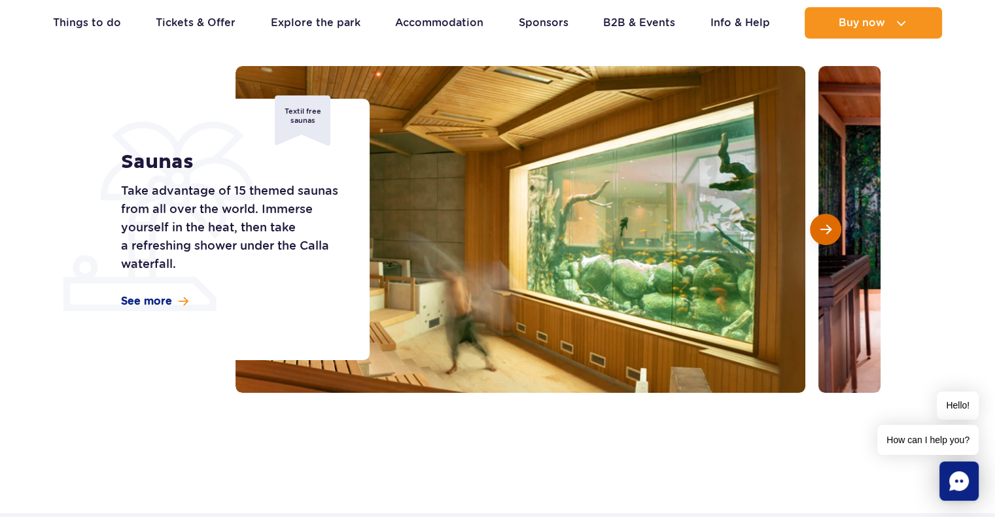
click at [821, 232] on span "Next slide" at bounding box center [825, 230] width 11 height 12
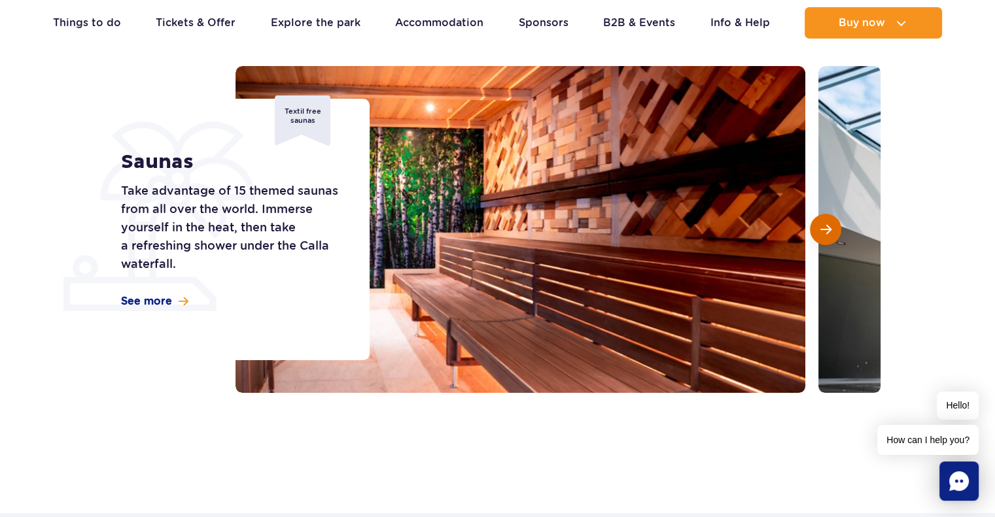
click at [821, 232] on span "Next slide" at bounding box center [825, 230] width 11 height 12
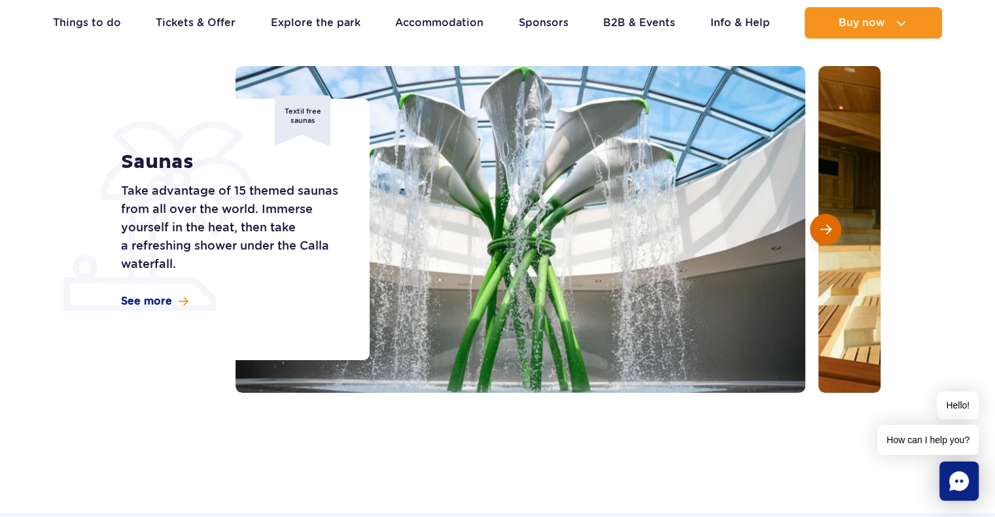
click at [821, 232] on span "Next slide" at bounding box center [825, 230] width 11 height 12
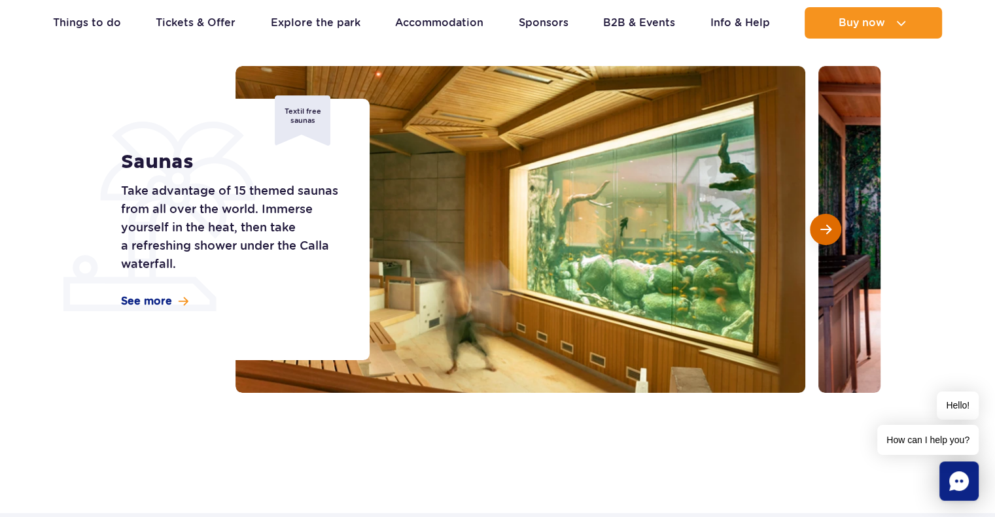
click at [821, 232] on span "Next slide" at bounding box center [825, 230] width 11 height 12
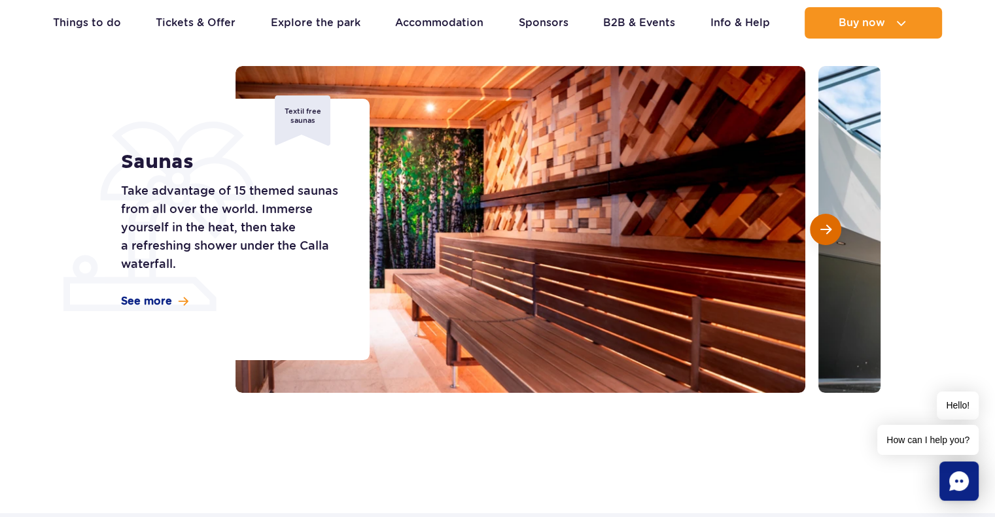
click at [821, 232] on span "Next slide" at bounding box center [825, 230] width 11 height 12
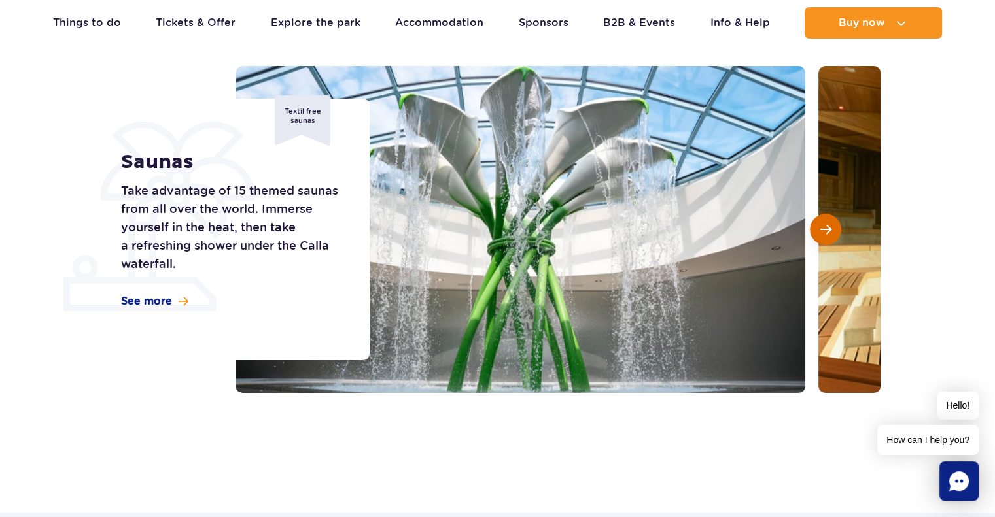
click at [821, 232] on span "Next slide" at bounding box center [825, 230] width 11 height 12
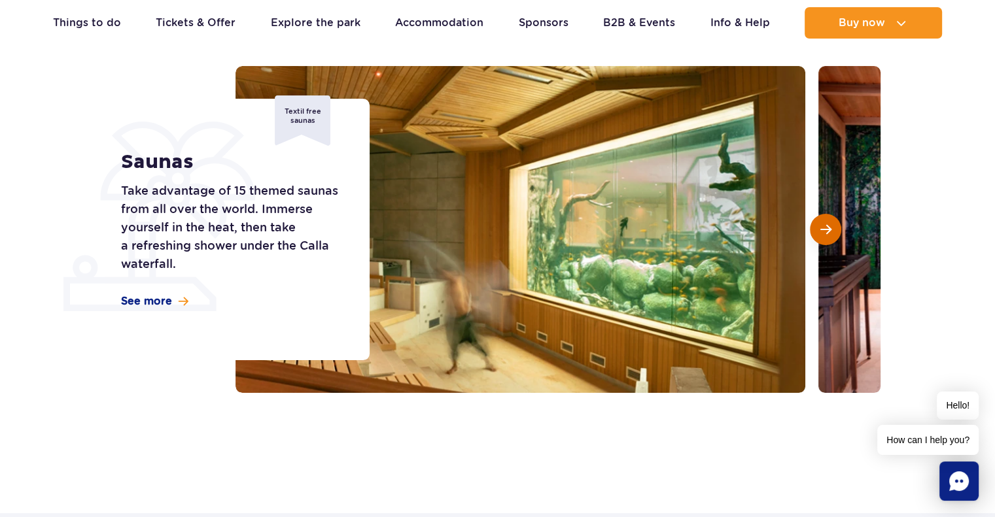
click at [821, 232] on span "Next slide" at bounding box center [825, 230] width 11 height 12
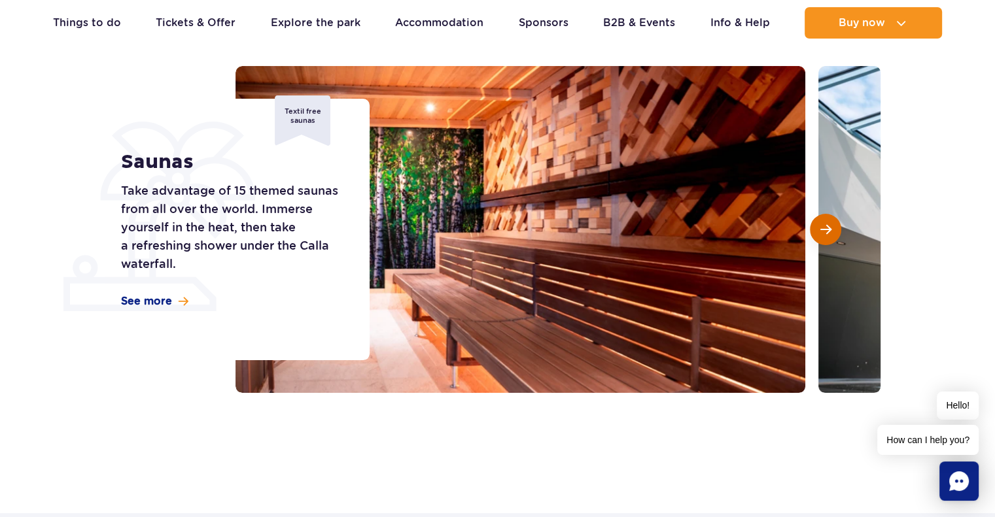
click at [821, 232] on span "Next slide" at bounding box center [825, 230] width 11 height 12
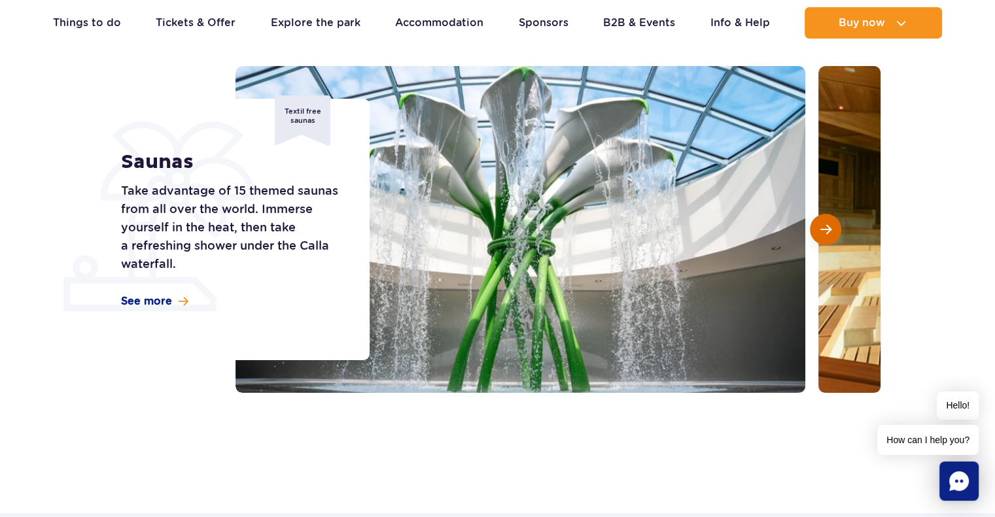
click at [821, 232] on span "Next slide" at bounding box center [825, 230] width 11 height 12
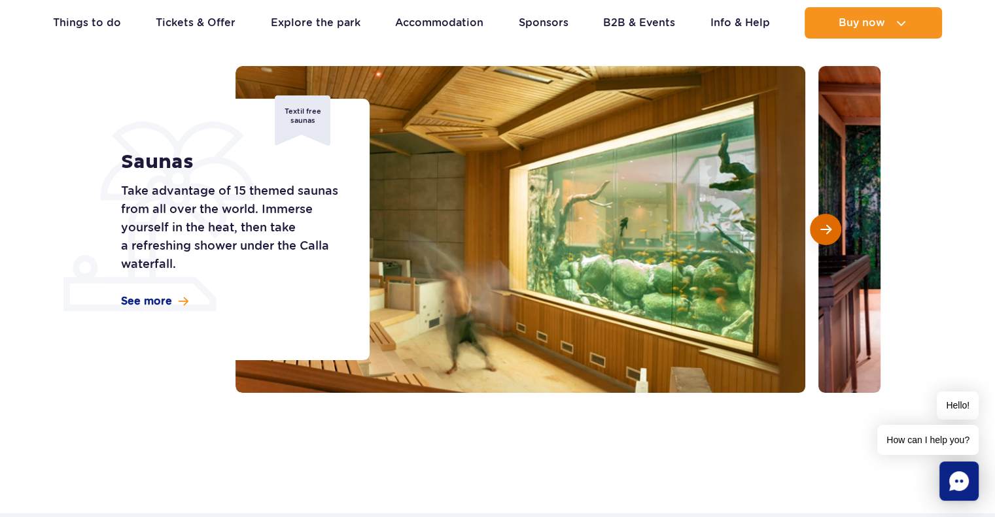
click at [821, 232] on span "Next slide" at bounding box center [825, 230] width 11 height 12
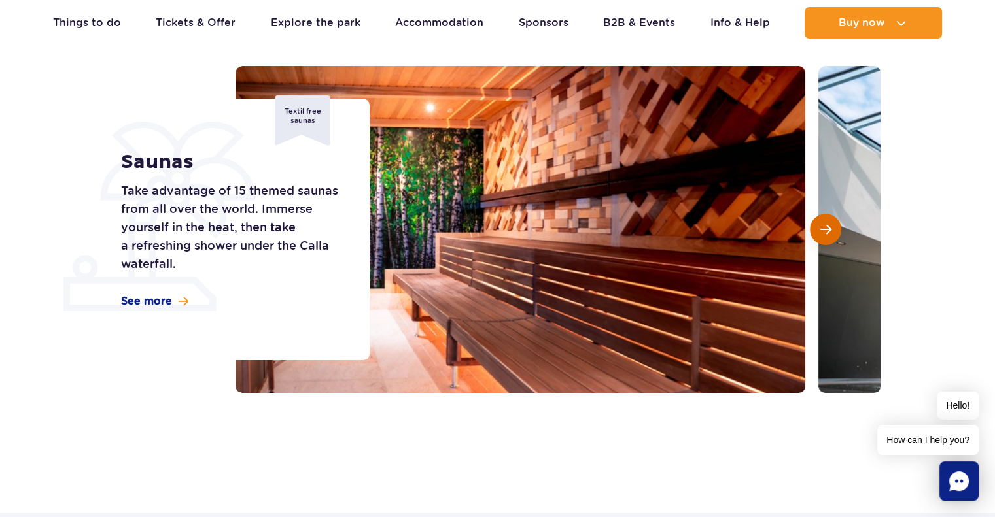
click at [821, 232] on span "Next slide" at bounding box center [825, 230] width 11 height 12
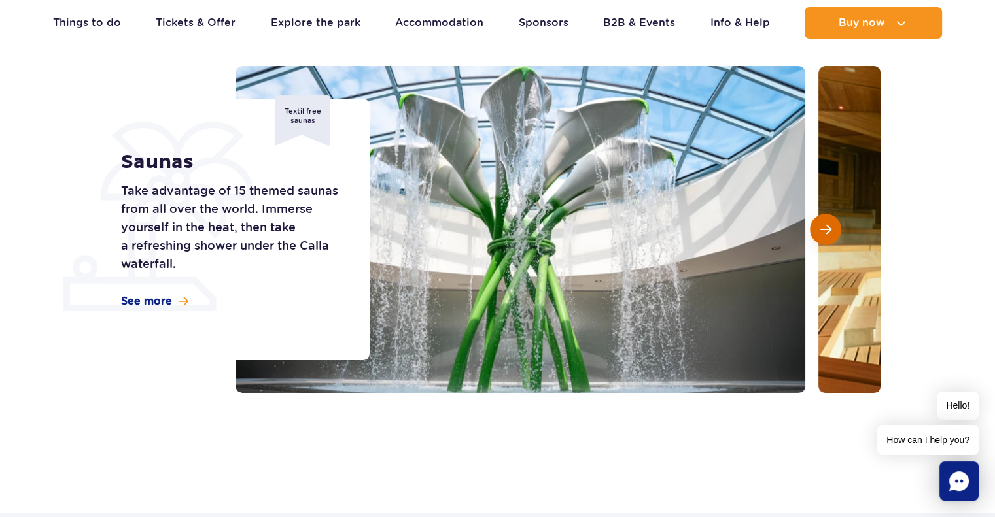
click at [821, 232] on span "Next slide" at bounding box center [825, 230] width 11 height 12
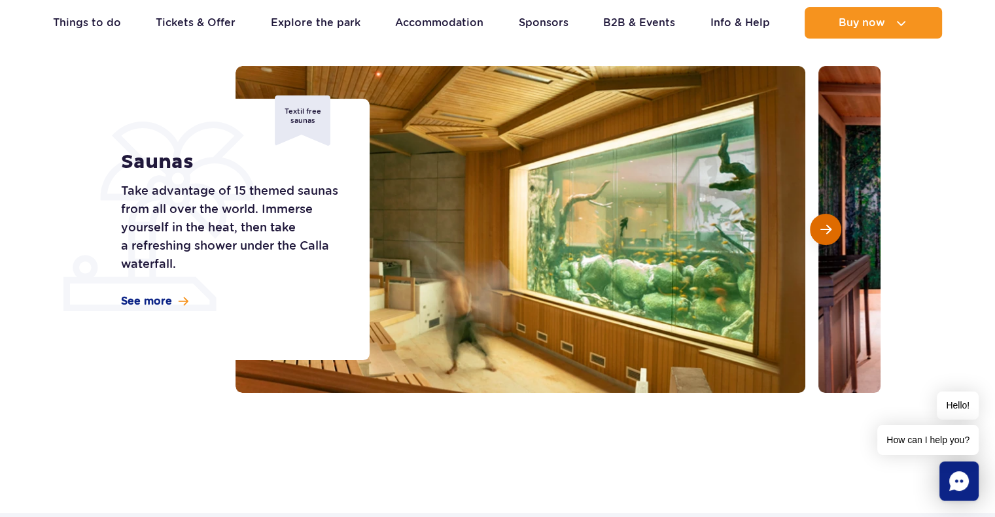
click at [821, 232] on span "Next slide" at bounding box center [825, 230] width 11 height 12
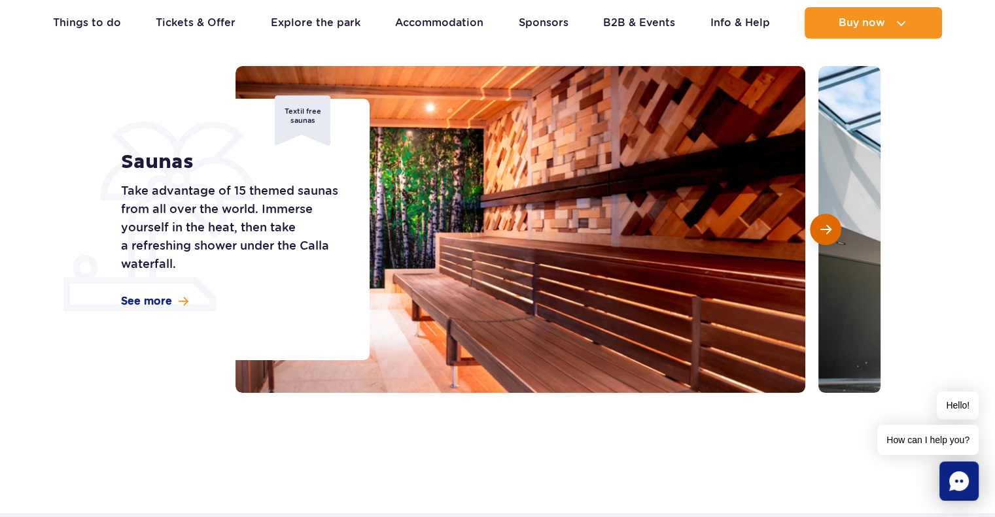
click at [821, 232] on span "Next slide" at bounding box center [825, 230] width 11 height 12
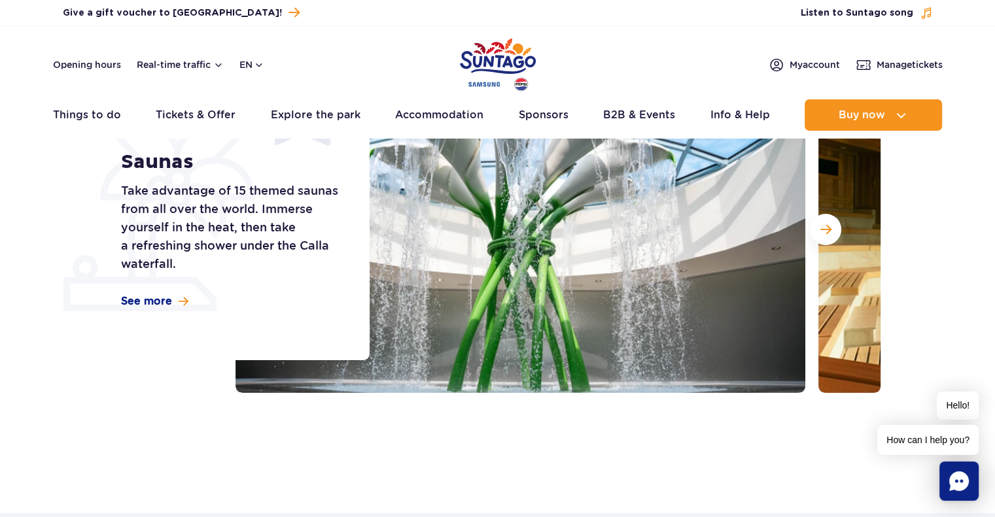
scroll to position [0, 0]
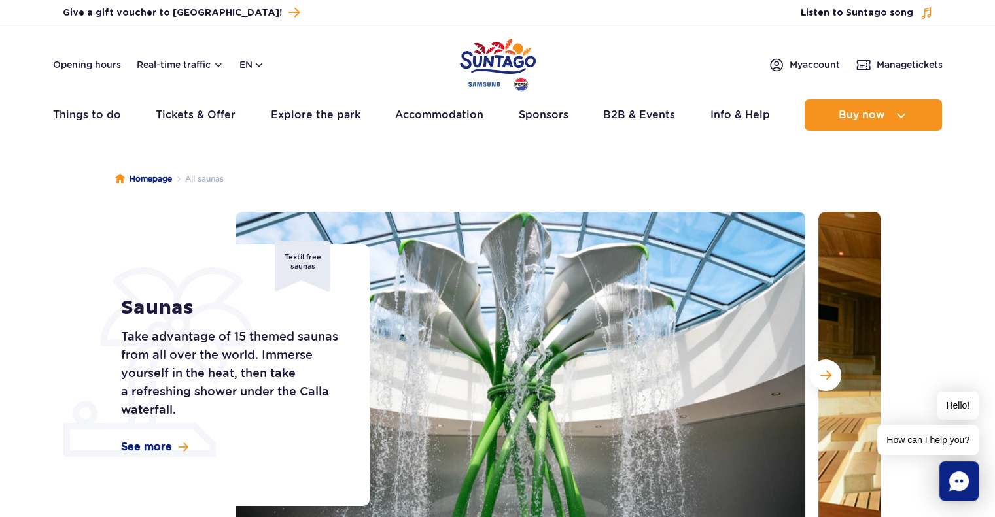
click at [521, 60] on img "Park of Poland" at bounding box center [498, 65] width 76 height 60
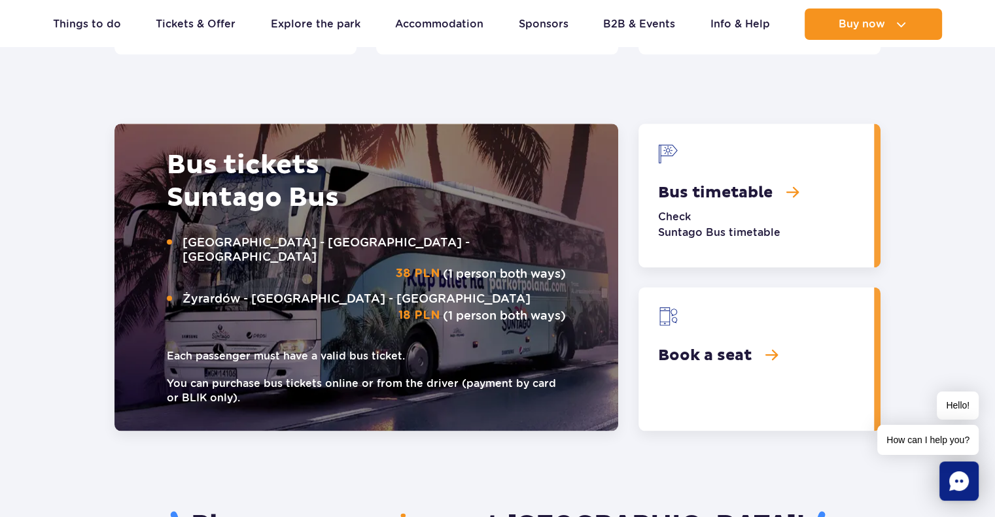
scroll to position [1394, 0]
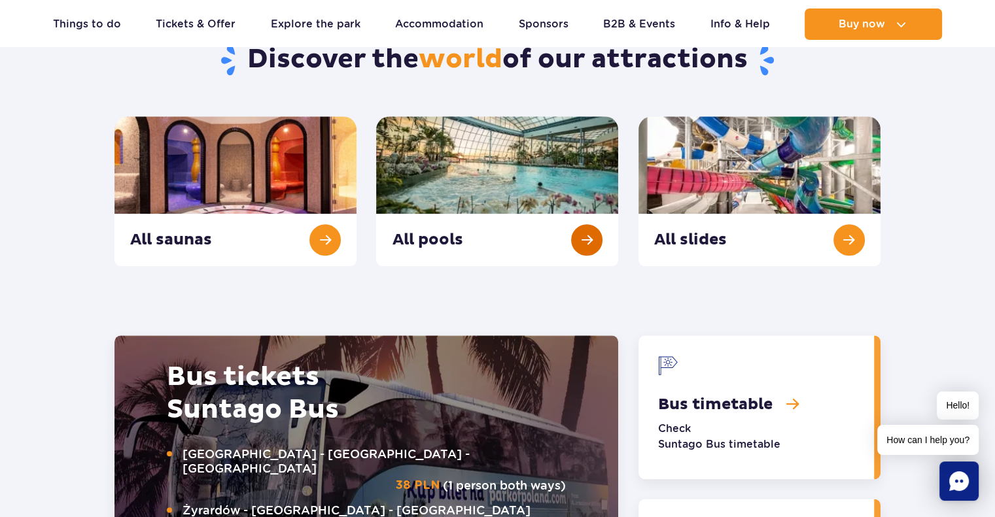
click at [583, 245] on link "All pools" at bounding box center [497, 191] width 242 height 150
